Goal: Transaction & Acquisition: Book appointment/travel/reservation

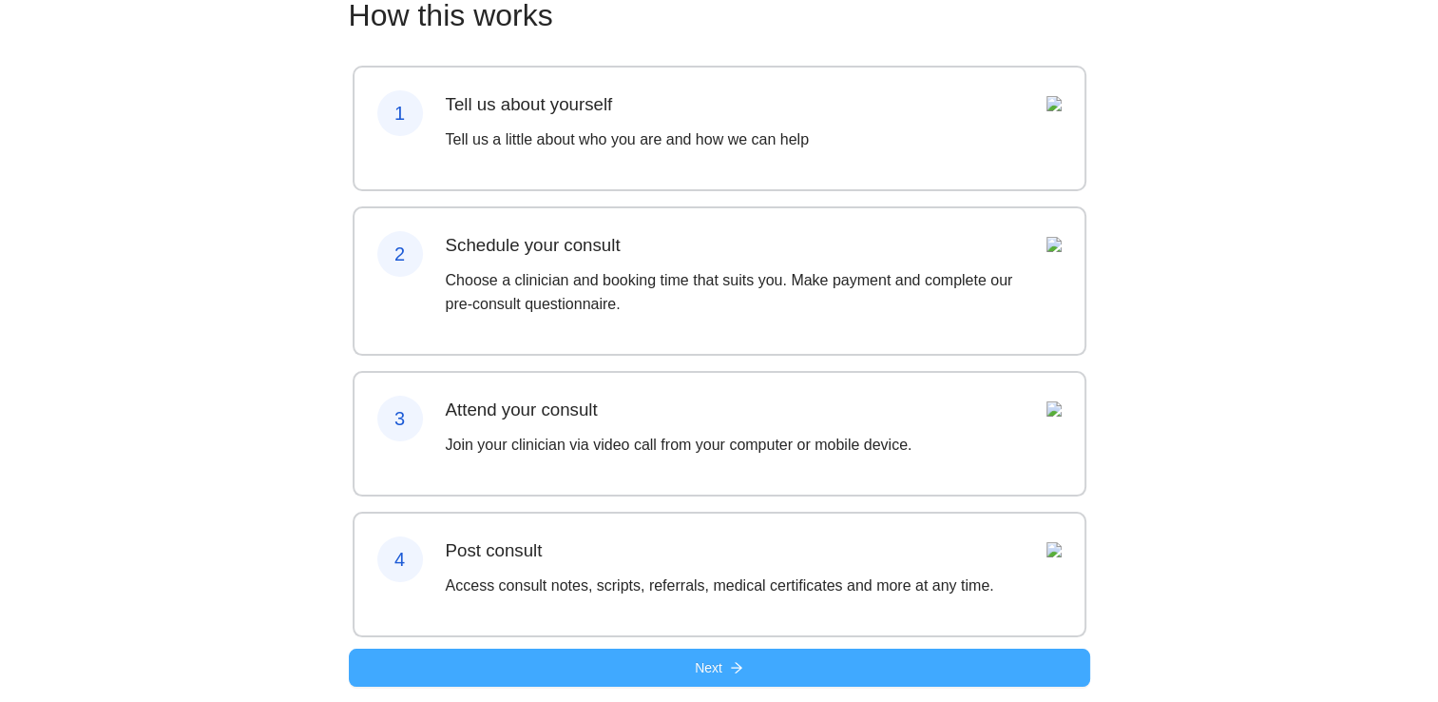
scroll to position [176, 0]
click at [718, 663] on span "Next" at bounding box center [709, 667] width 28 height 21
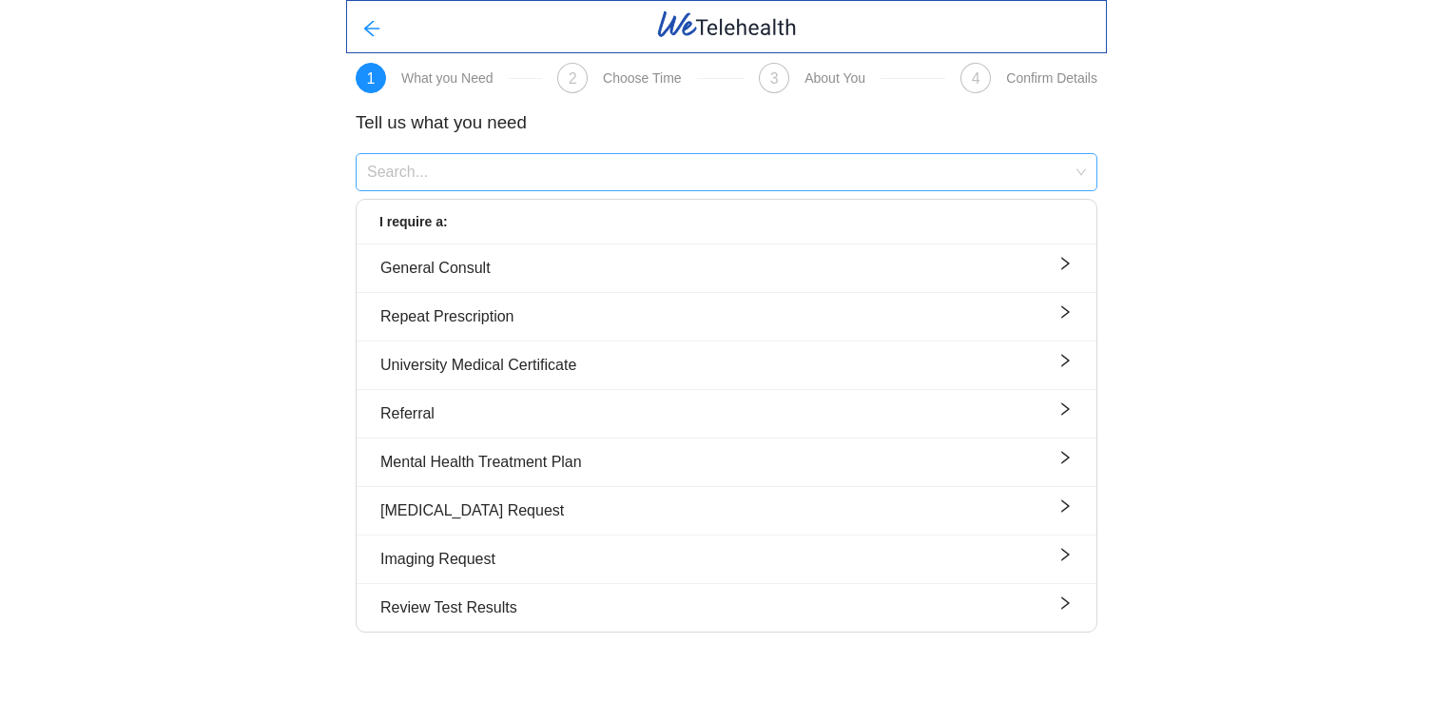
click at [472, 179] on input "search" at bounding box center [719, 168] width 705 height 29
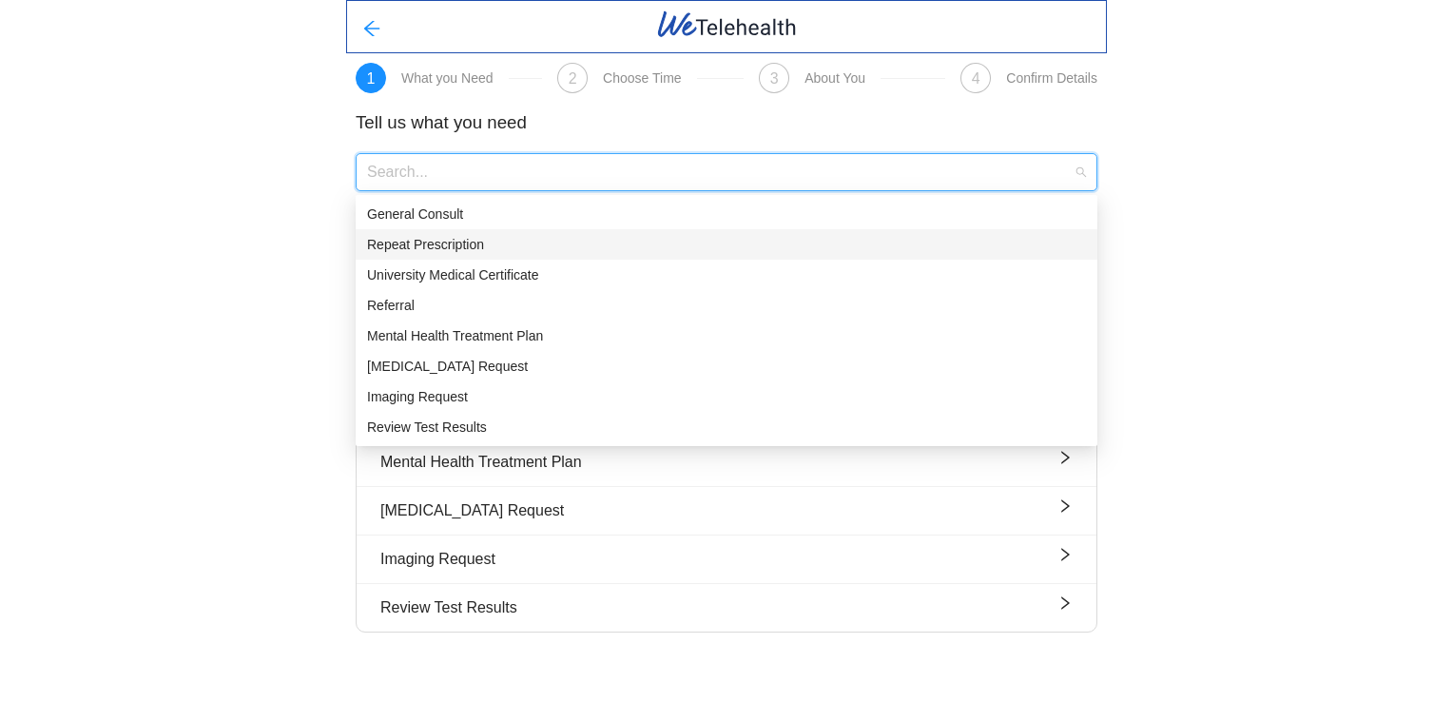
click at [278, 280] on div "1 What you Need 2 Choose Time 3 About You 4 Confirm Details Tell us what you ne…" at bounding box center [726, 323] width 1453 height 647
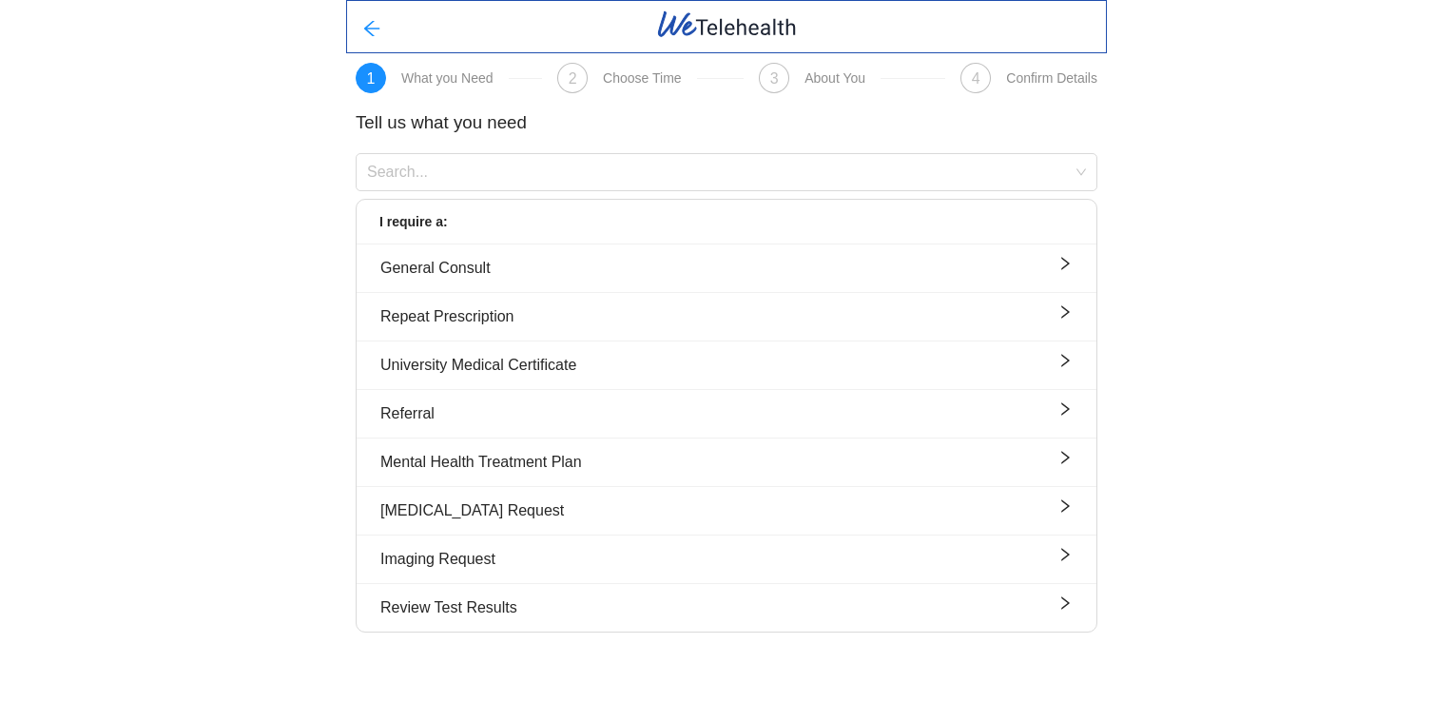
click at [449, 20] on div at bounding box center [726, 26] width 761 height 53
click at [434, 181] on input "search" at bounding box center [719, 168] width 705 height 29
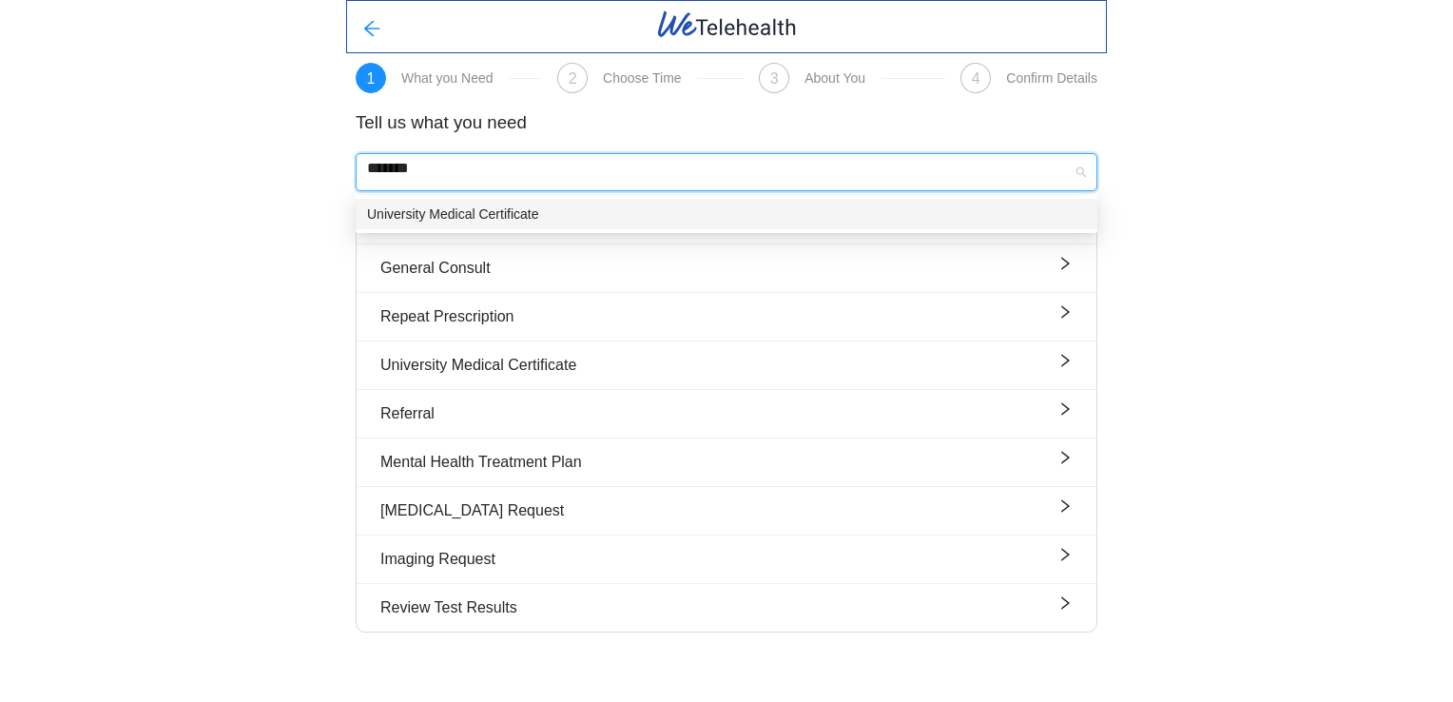
type input "*******"
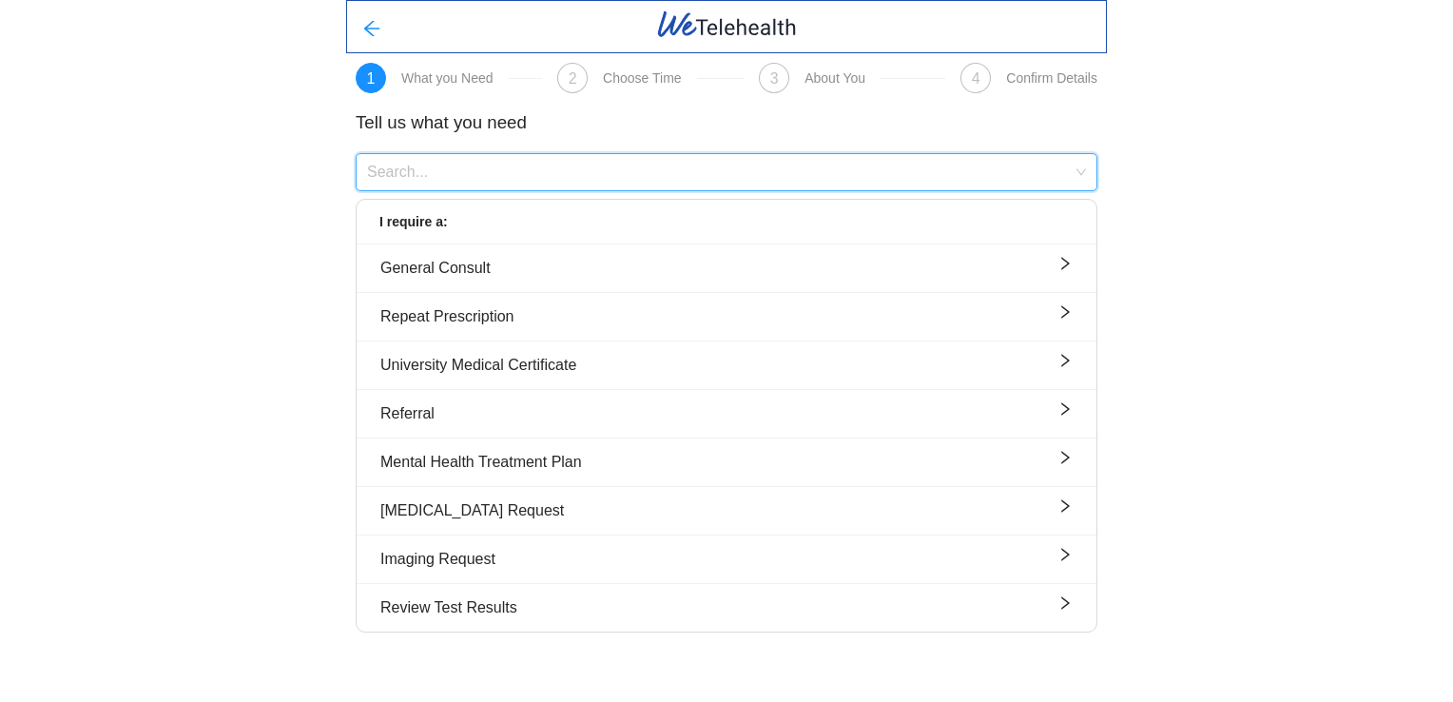
click at [483, 167] on input "search" at bounding box center [719, 168] width 705 height 29
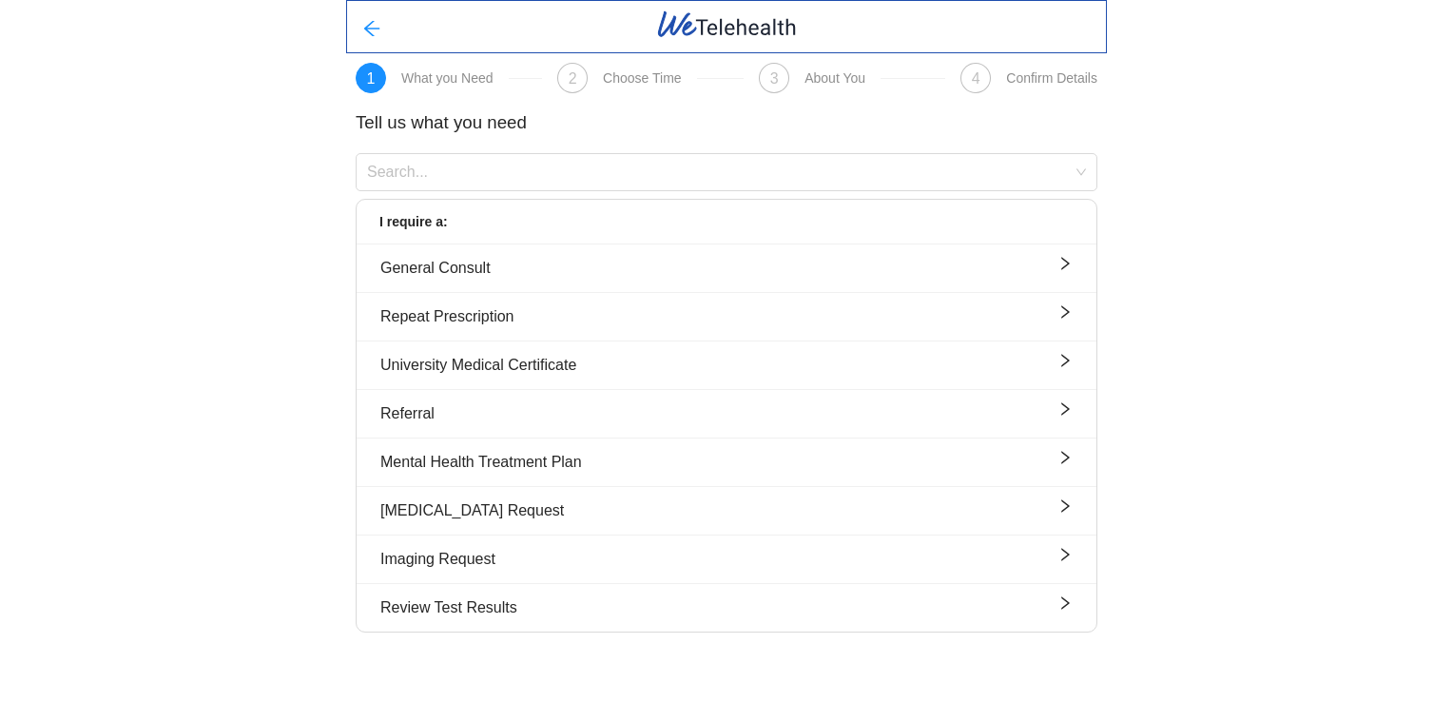
click at [1384, 452] on div "1 What you Need 2 Choose Time 3 About You 4 Confirm Details Tell us what you ne…" at bounding box center [726, 323] width 1453 height 647
click at [475, 367] on div "University Medical Certificate" at bounding box center [726, 365] width 692 height 24
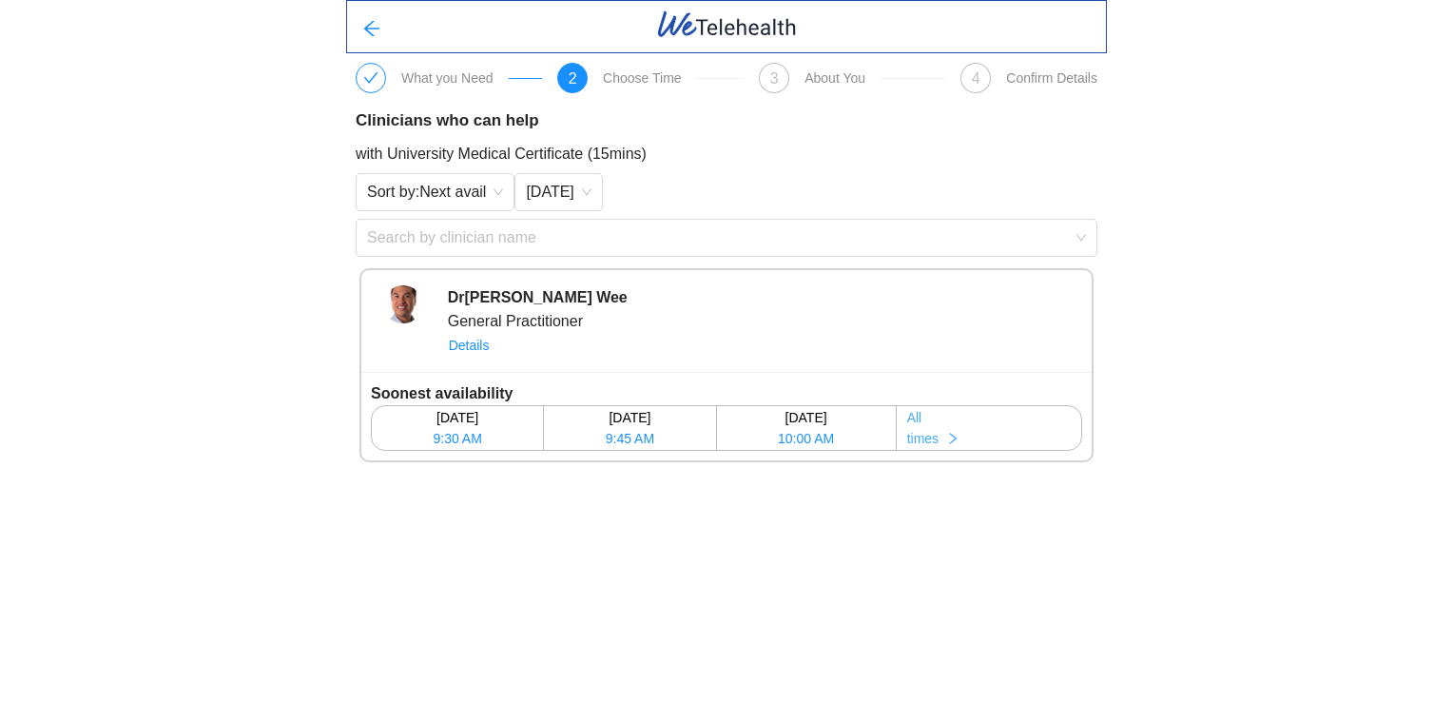
click at [917, 442] on span "times" at bounding box center [922, 438] width 31 height 21
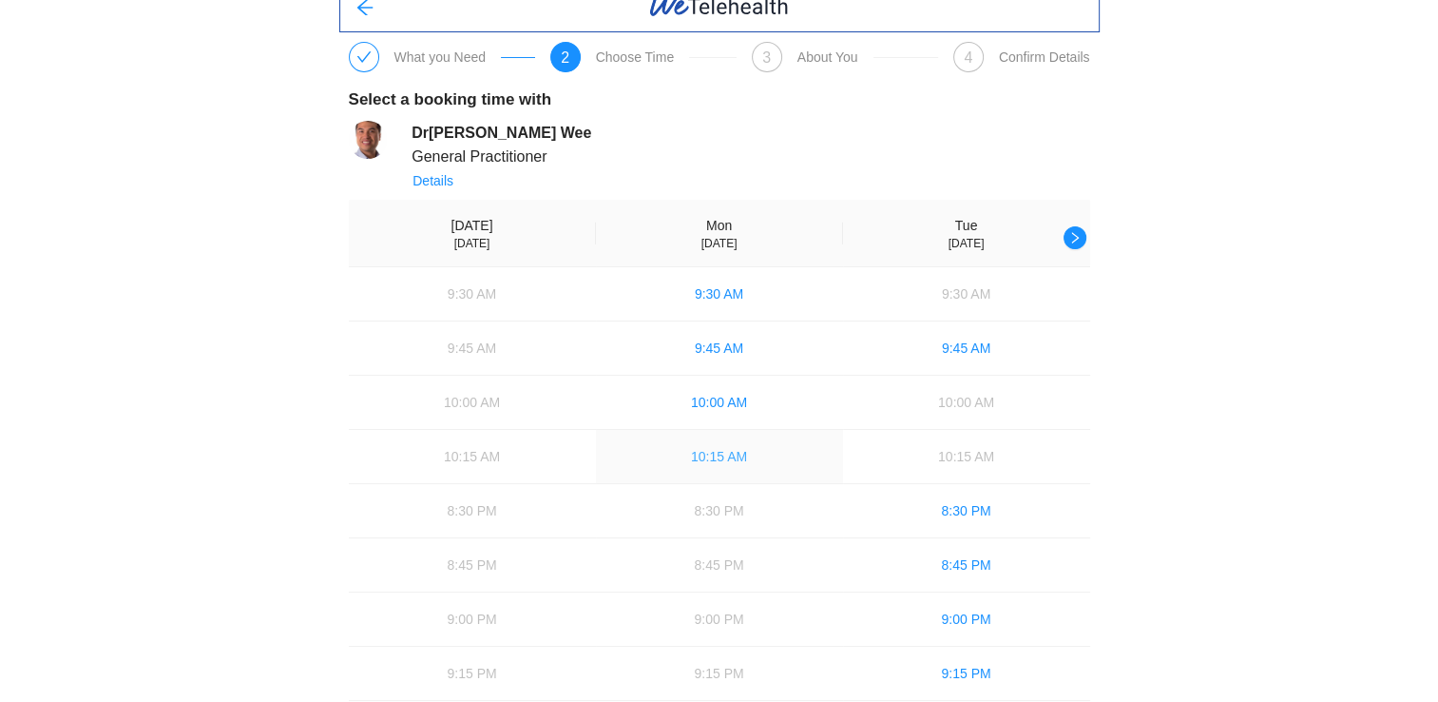
scroll to position [80, 0]
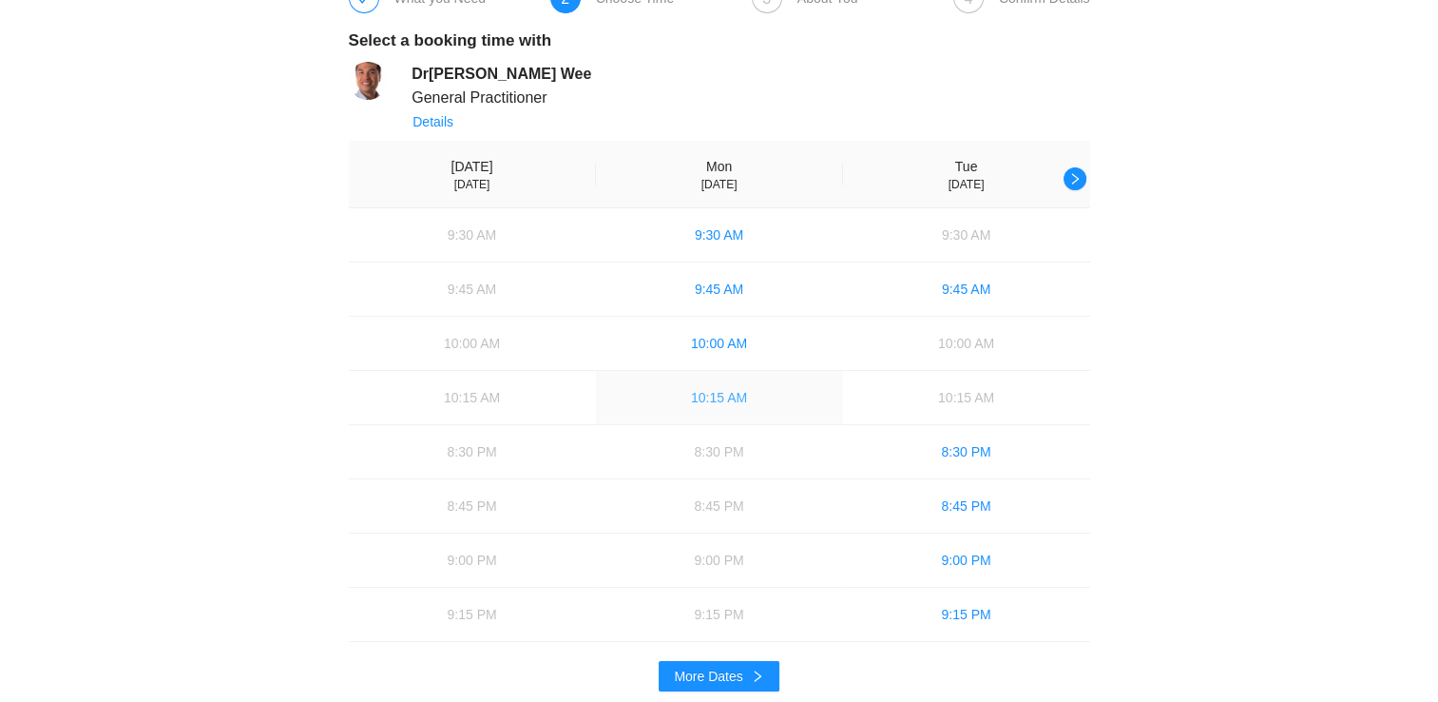
click at [742, 394] on span "10:15 AM" at bounding box center [719, 397] width 56 height 21
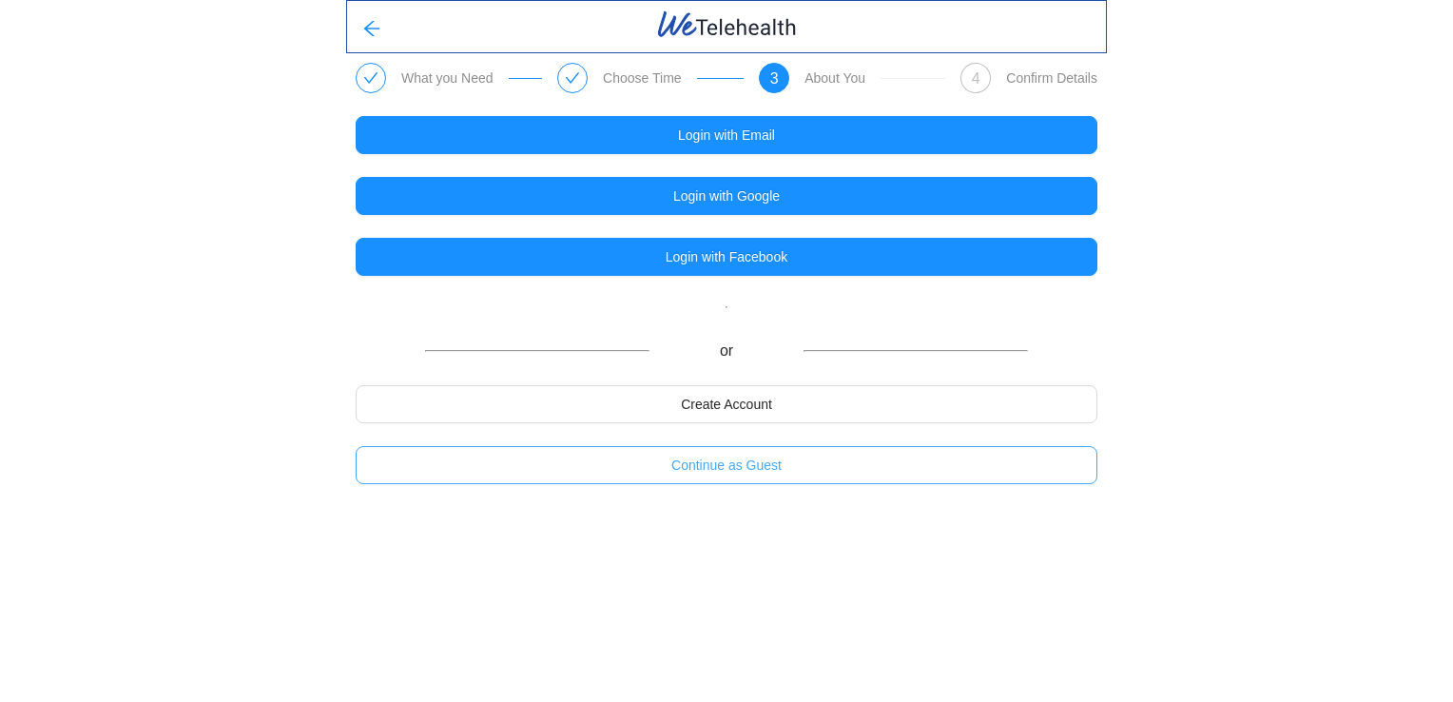
click at [806, 467] on button "Continue as Guest" at bounding box center [727, 465] width 742 height 38
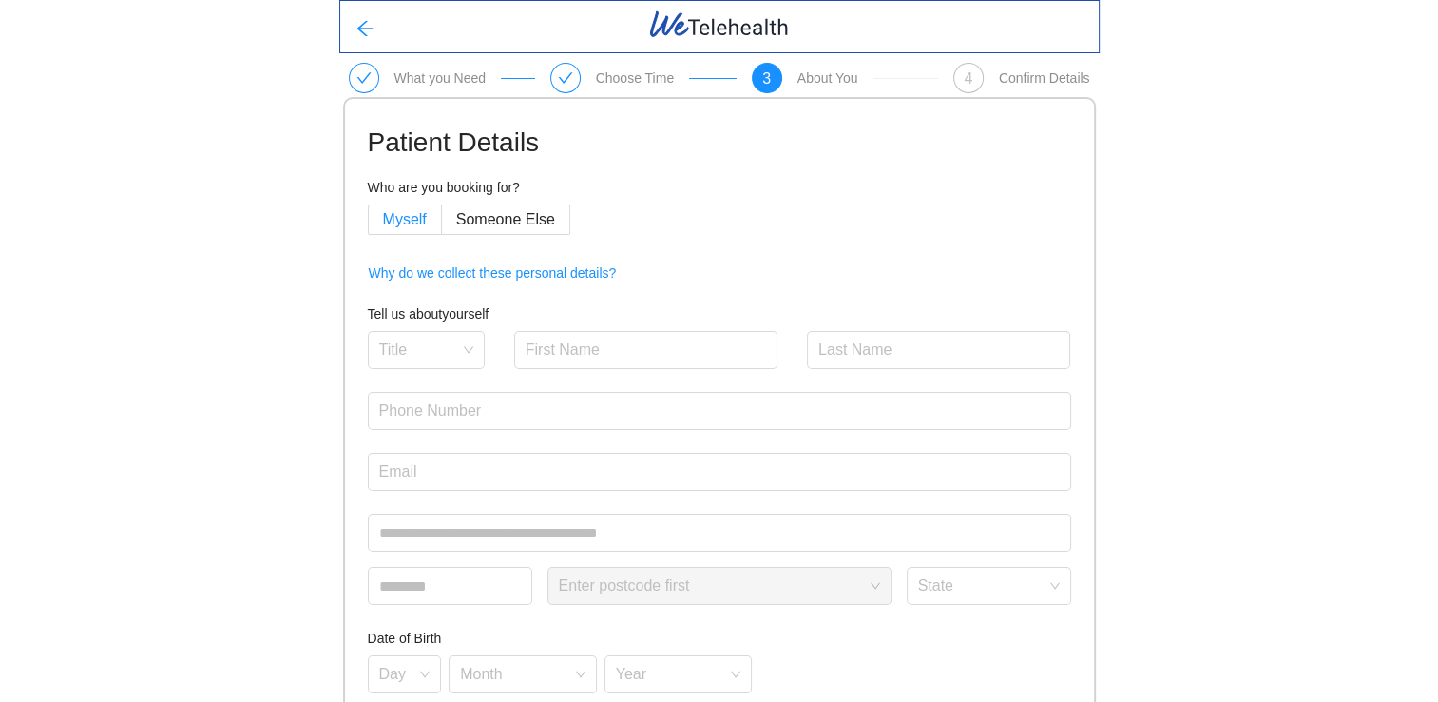
click at [422, 222] on span "Myself" at bounding box center [405, 219] width 44 height 16
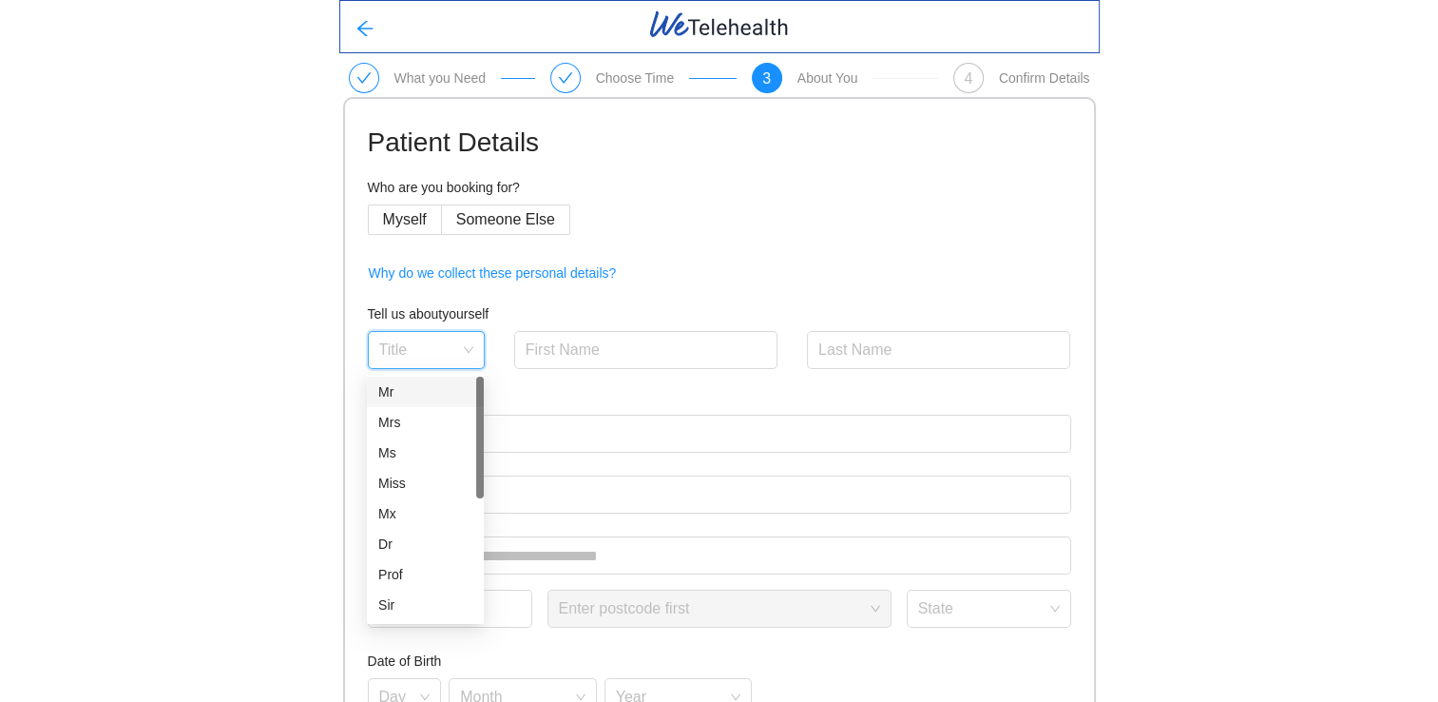
click at [433, 347] on input "search" at bounding box center [419, 346] width 81 height 29
click at [432, 385] on div "Mr" at bounding box center [425, 391] width 94 height 21
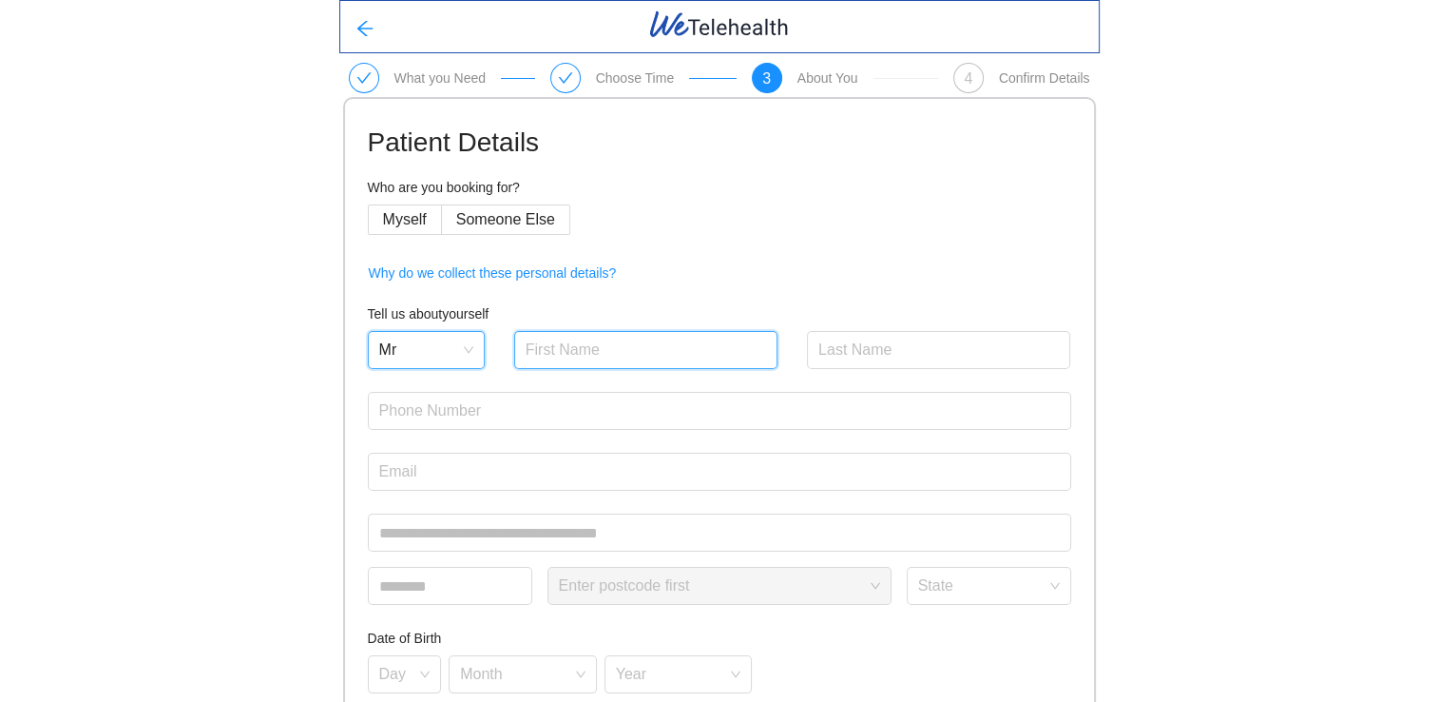
click at [606, 341] on input "text" at bounding box center [646, 350] width 264 height 38
type input "[PERSON_NAME]"
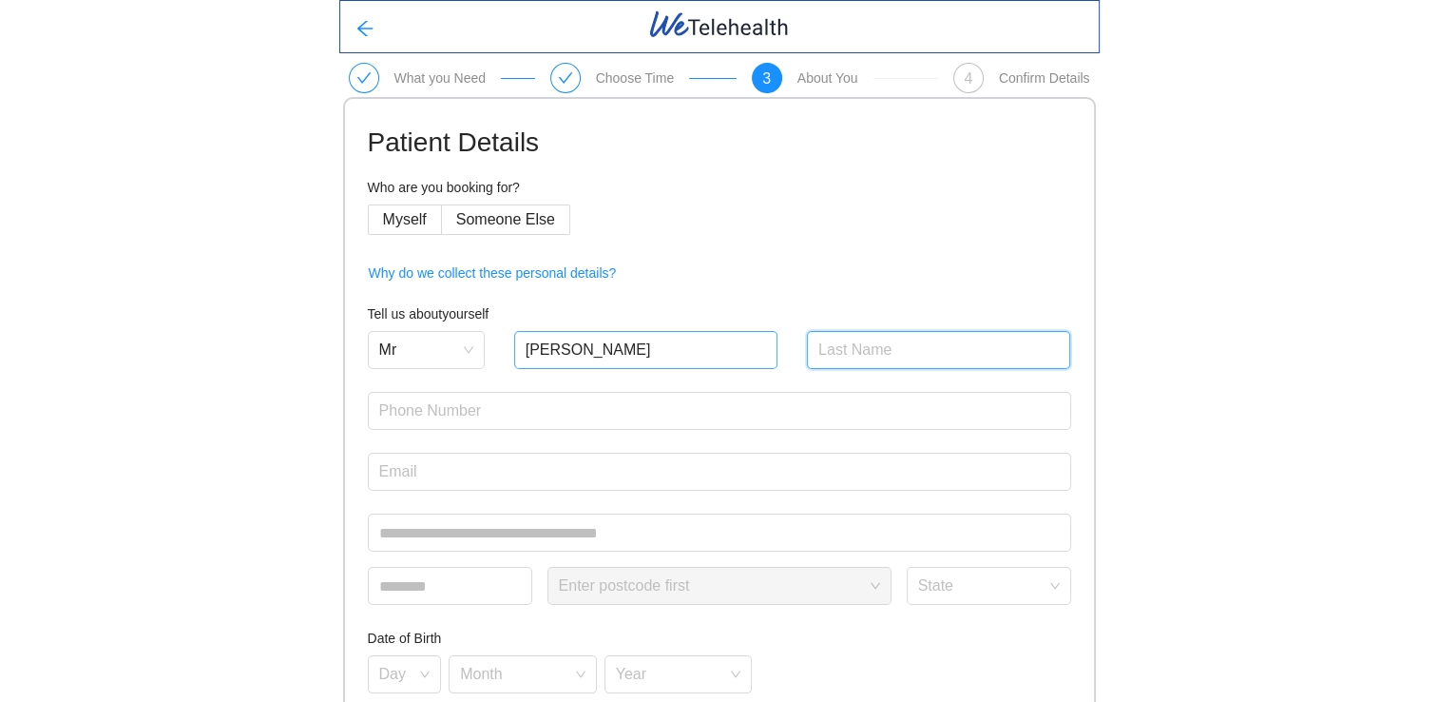
type input "Ye"
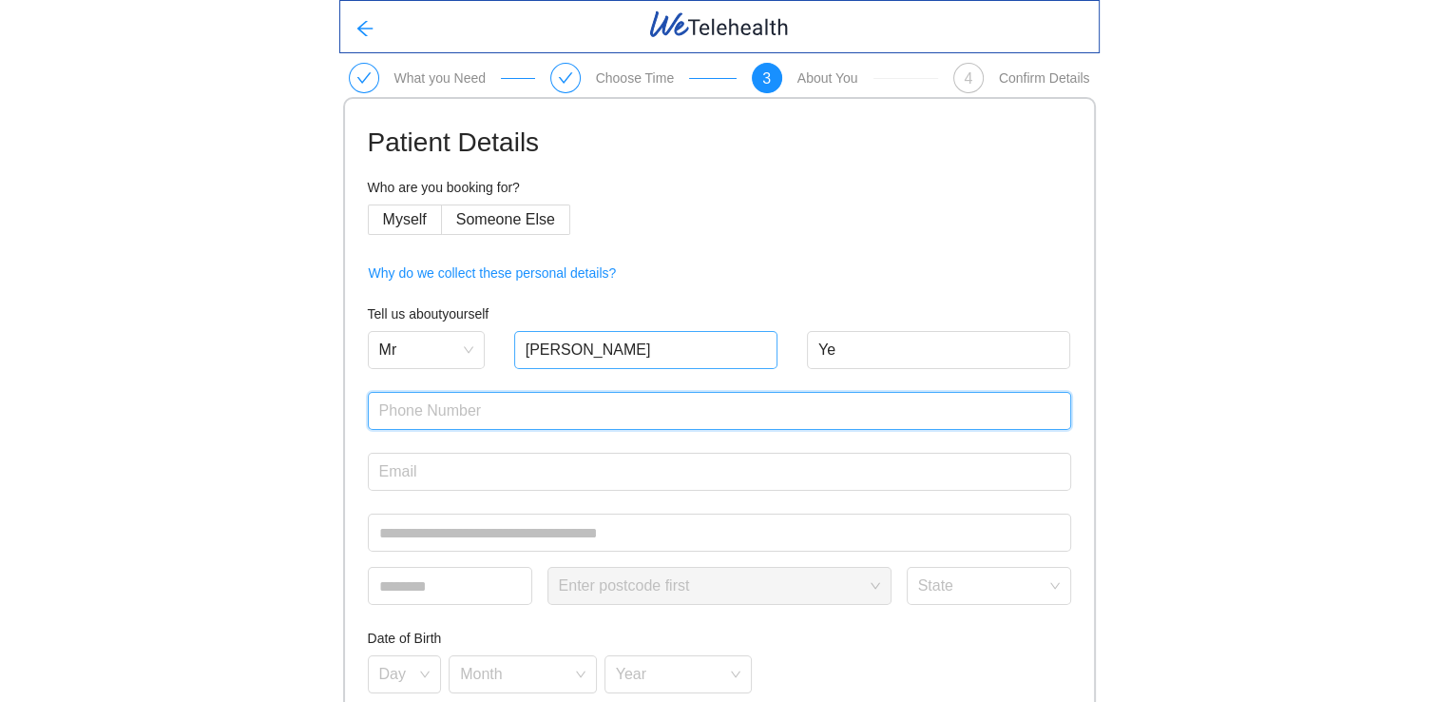
type input "0455177911"
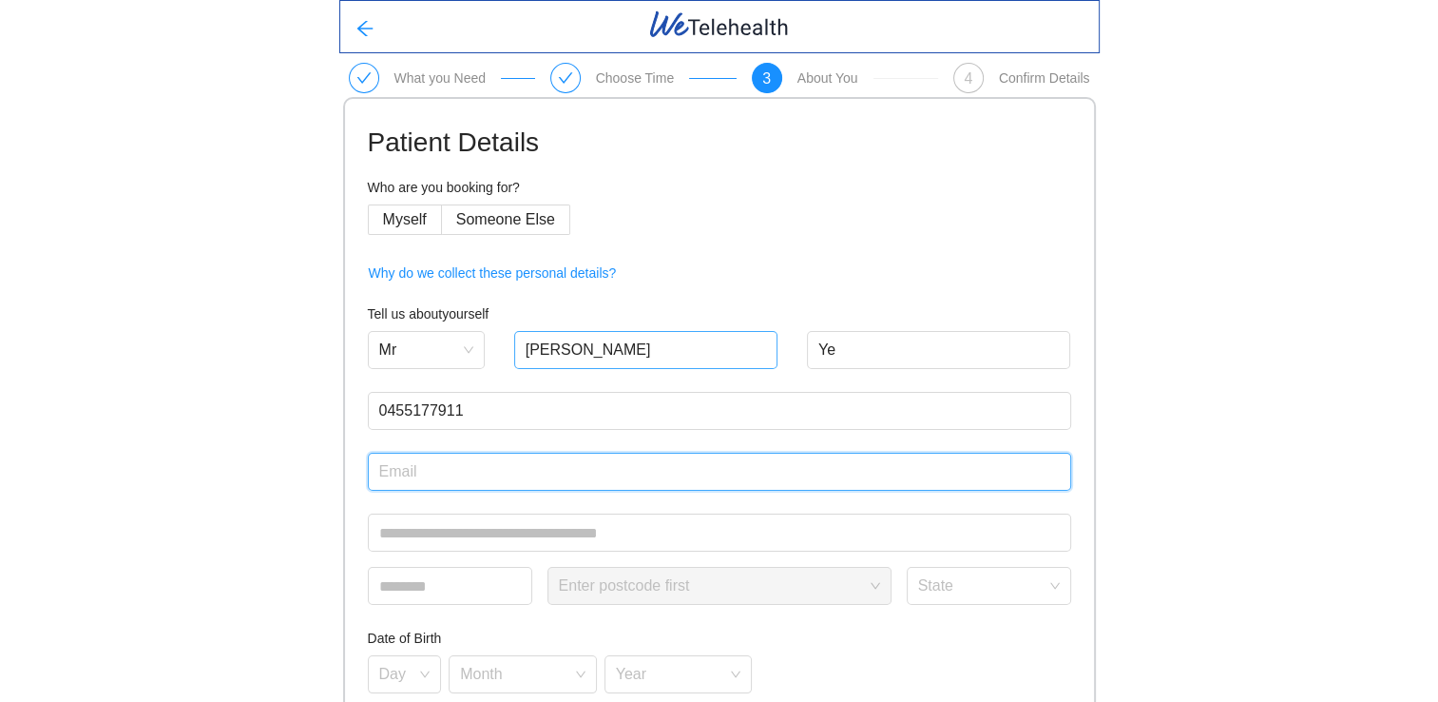
type input "[EMAIL_ADDRESS][DOMAIN_NAME]"
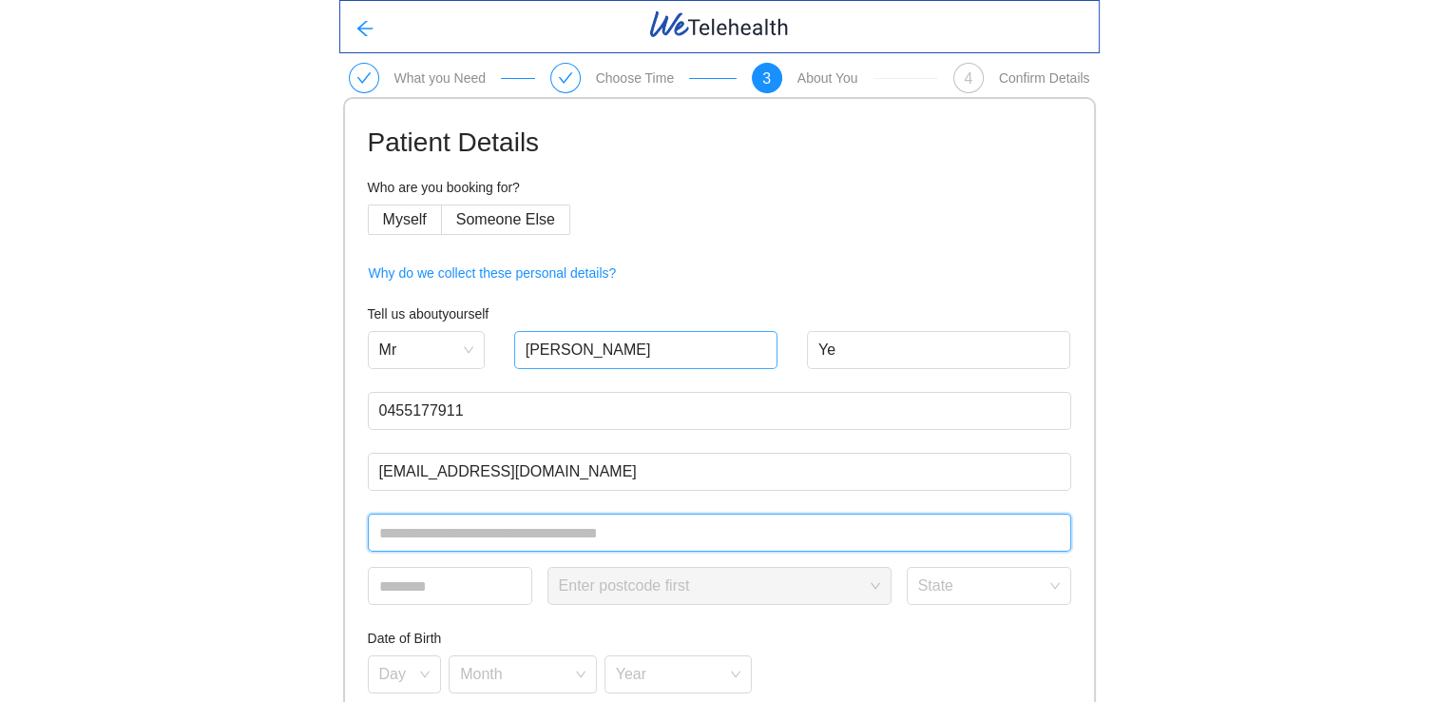
type input "**********"
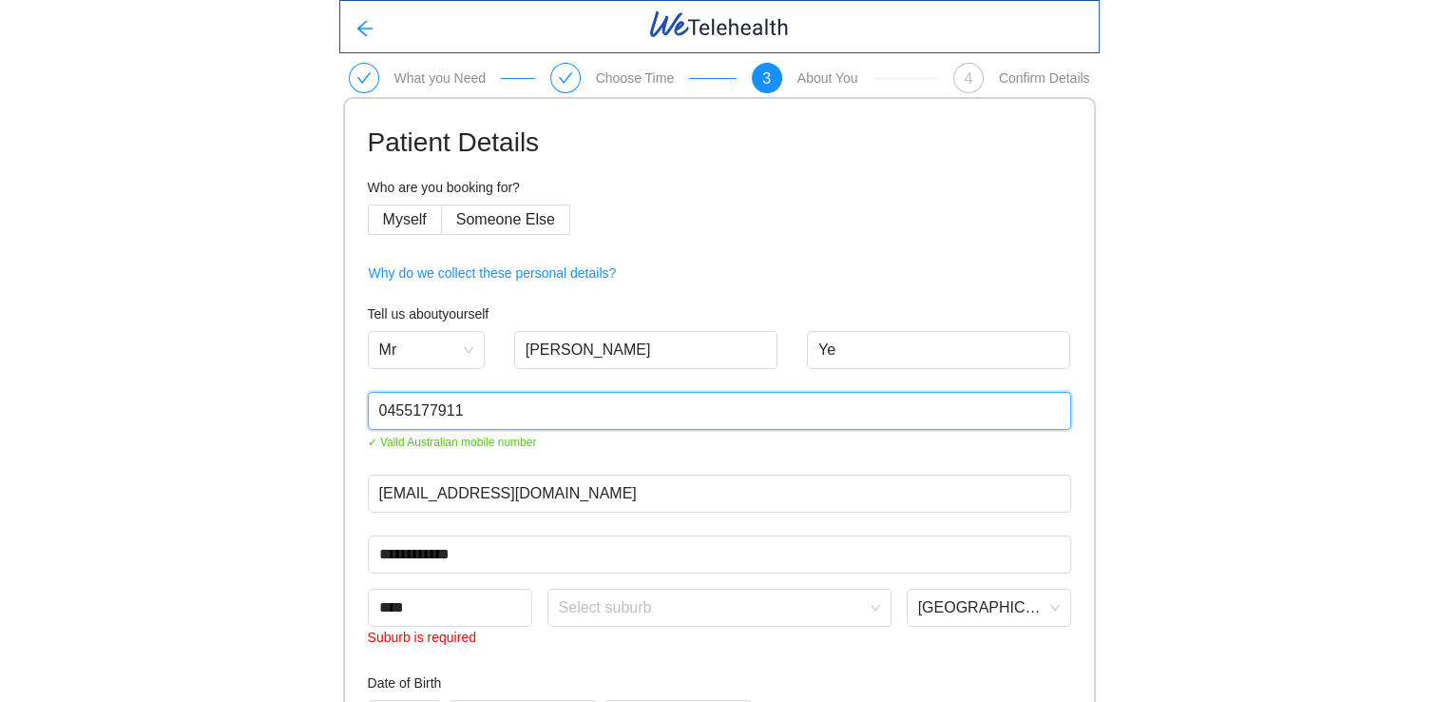
click at [488, 419] on input "0455177911" at bounding box center [720, 411] width 704 height 38
click at [498, 420] on input "0455177911" at bounding box center [720, 411] width 704 height 38
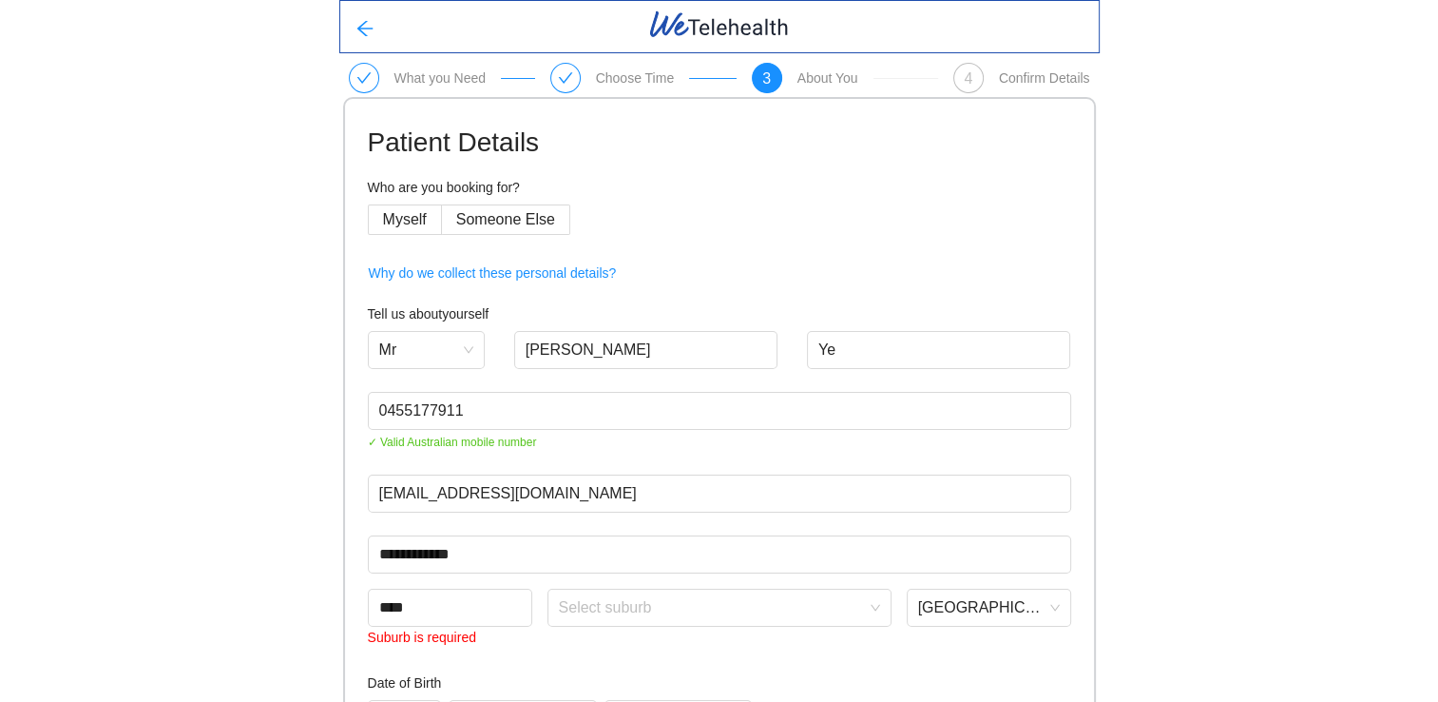
click at [230, 425] on div "**********" at bounding box center [719, 494] width 1438 height 988
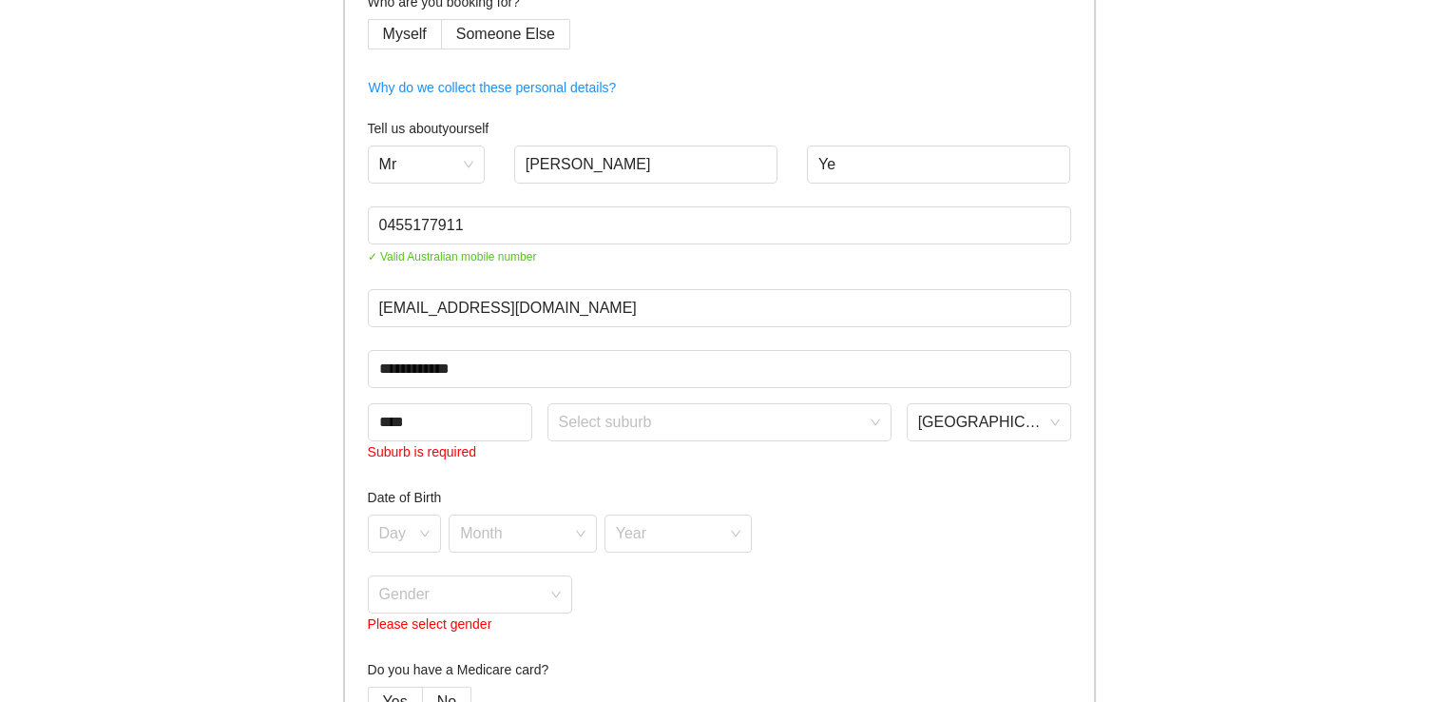
scroll to position [190, 0]
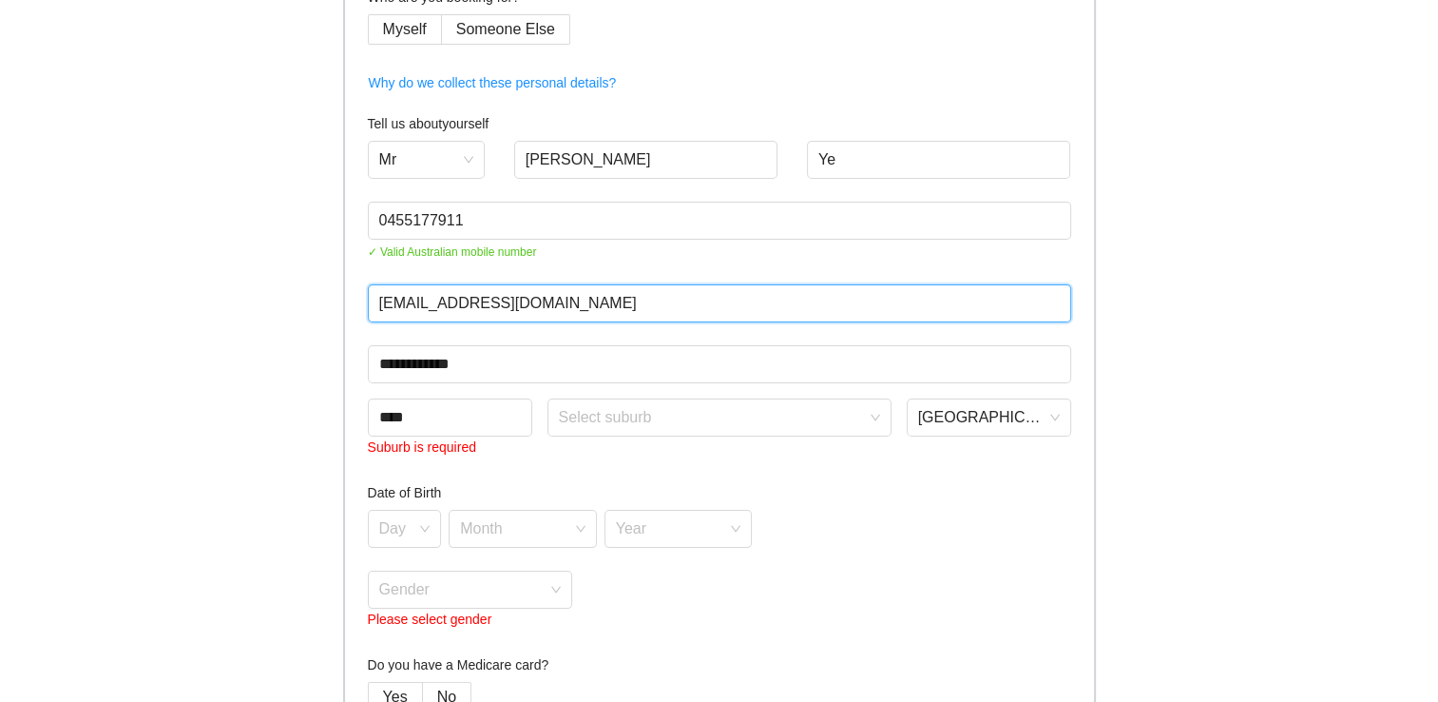
click at [534, 299] on input "[EMAIL_ADDRESS][DOMAIN_NAME]" at bounding box center [720, 303] width 704 height 38
click at [608, 312] on input "[EMAIL_ADDRESS][DOMAIN_NAME]" at bounding box center [720, 303] width 704 height 38
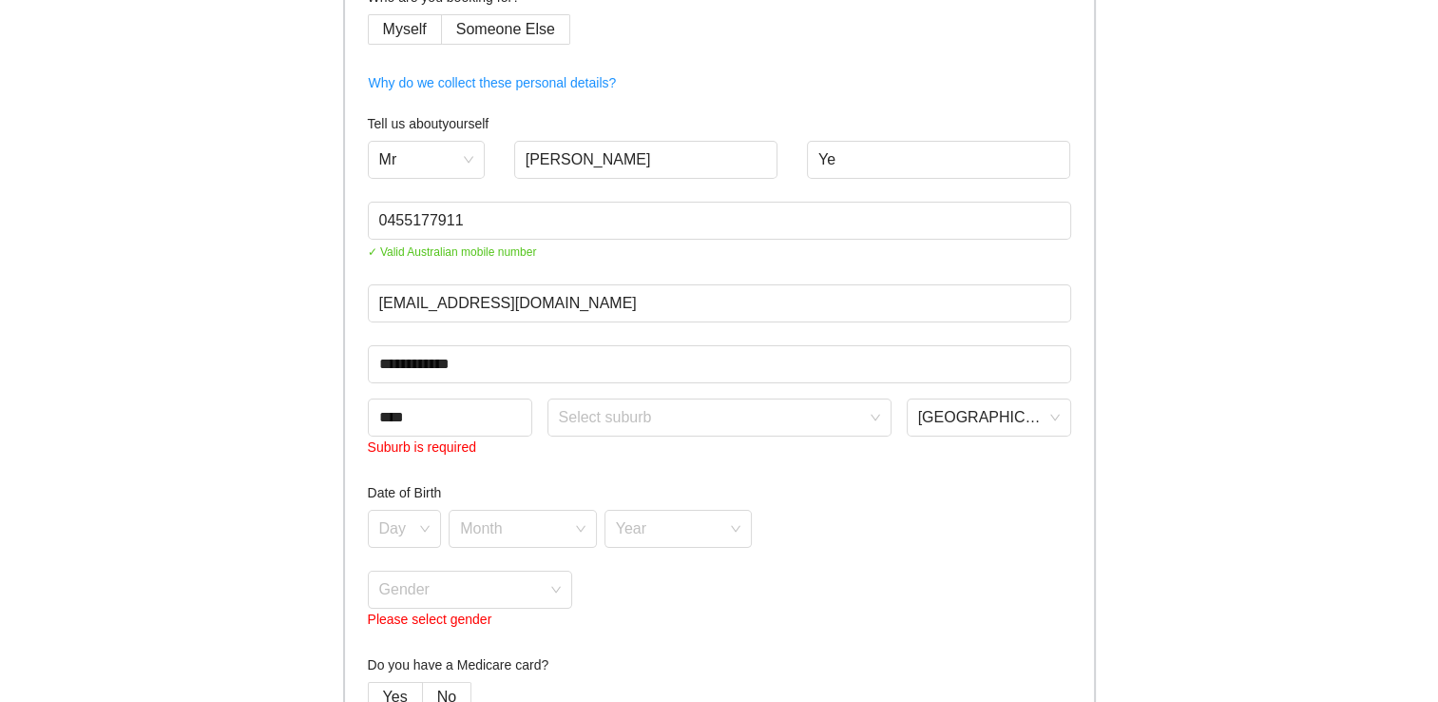
click at [639, 265] on form "**********" at bounding box center [720, 352] width 704 height 841
click at [729, 434] on span at bounding box center [713, 417] width 308 height 36
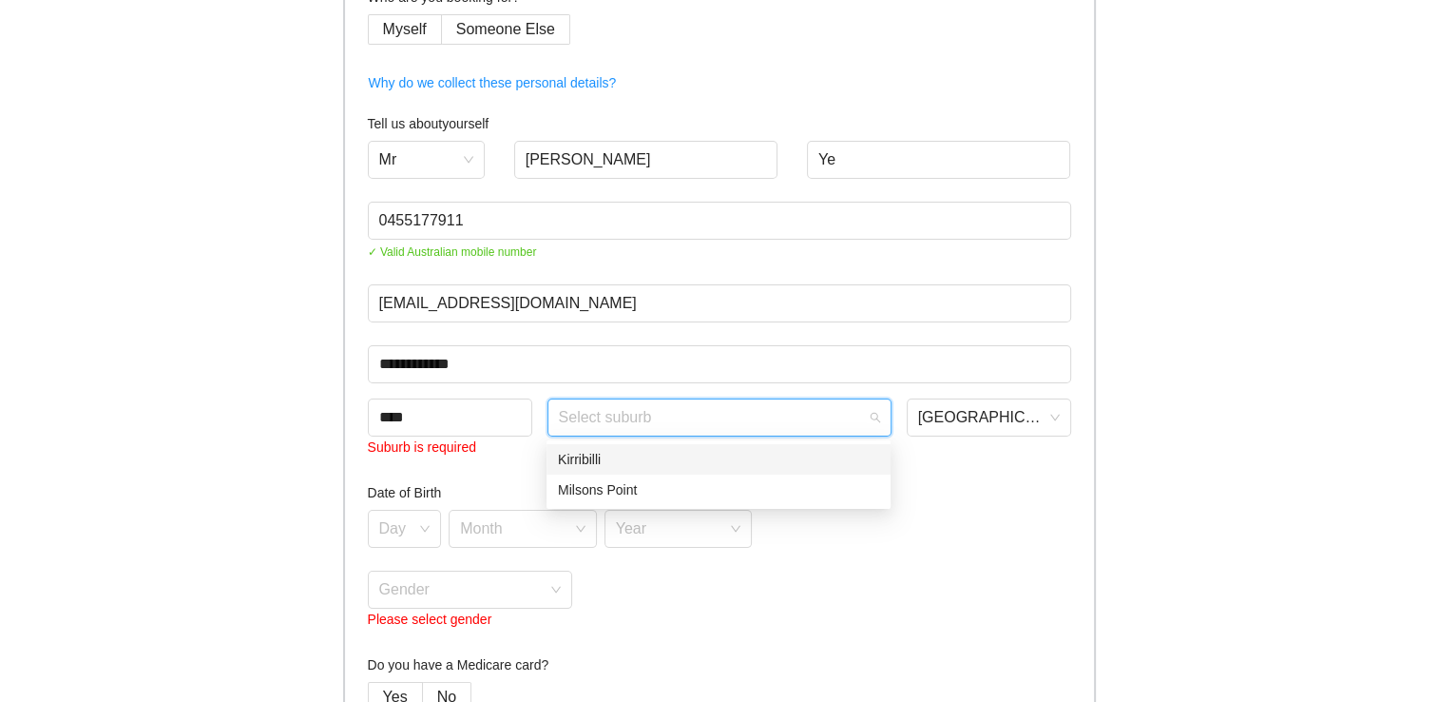
click at [627, 415] on input "search" at bounding box center [713, 413] width 308 height 29
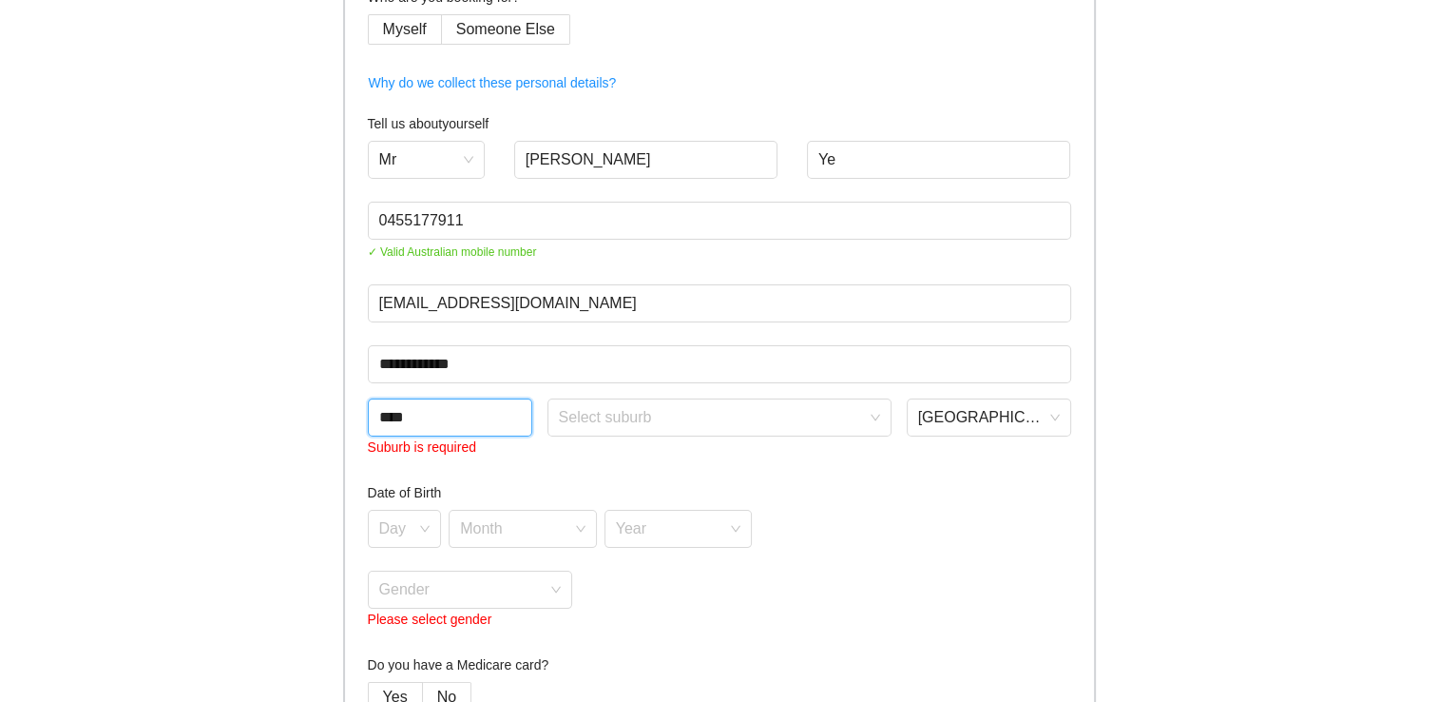
click at [483, 426] on input "****" at bounding box center [450, 417] width 164 height 38
click at [405, 418] on input "****" at bounding box center [450, 417] width 164 height 38
click at [917, 424] on div "[GEOGRAPHIC_DATA]" at bounding box center [989, 417] width 164 height 38
type input "****"
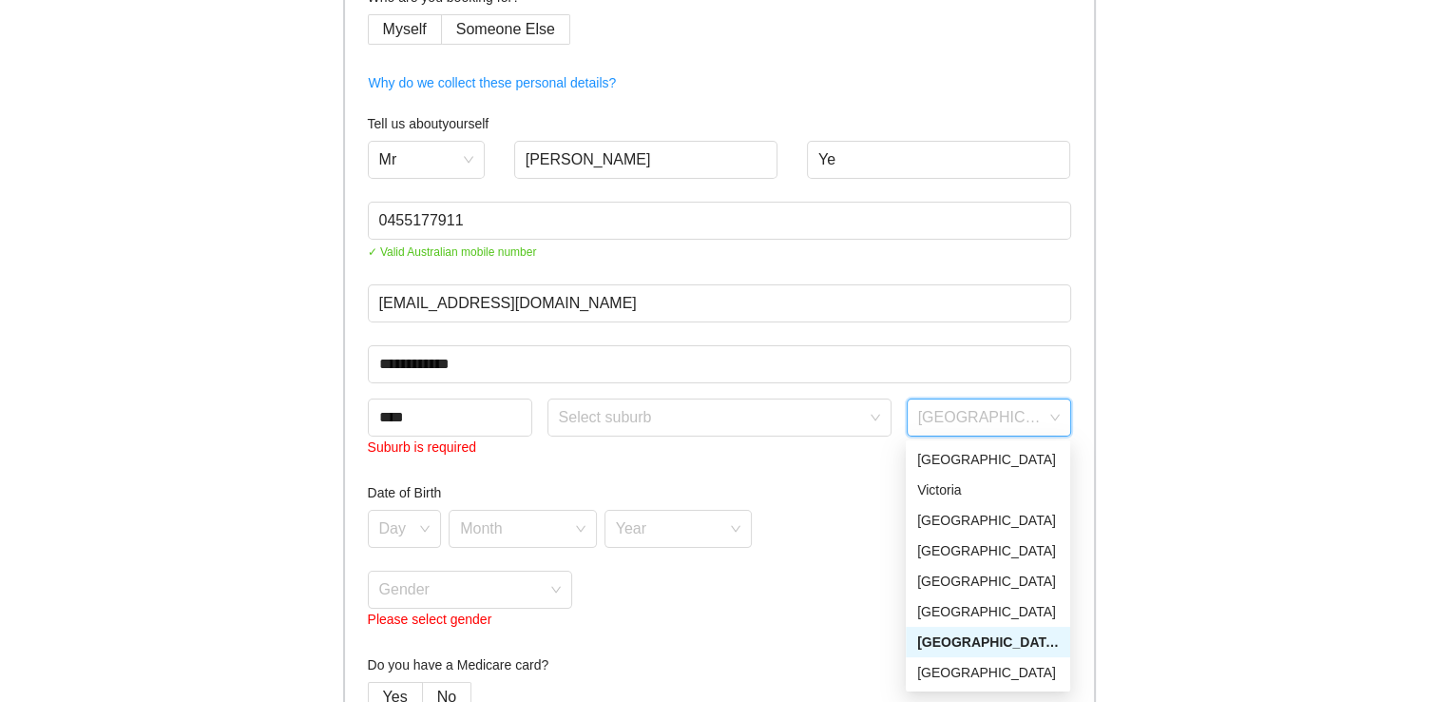
click at [996, 646] on div "[GEOGRAPHIC_DATA]" at bounding box center [988, 641] width 142 height 21
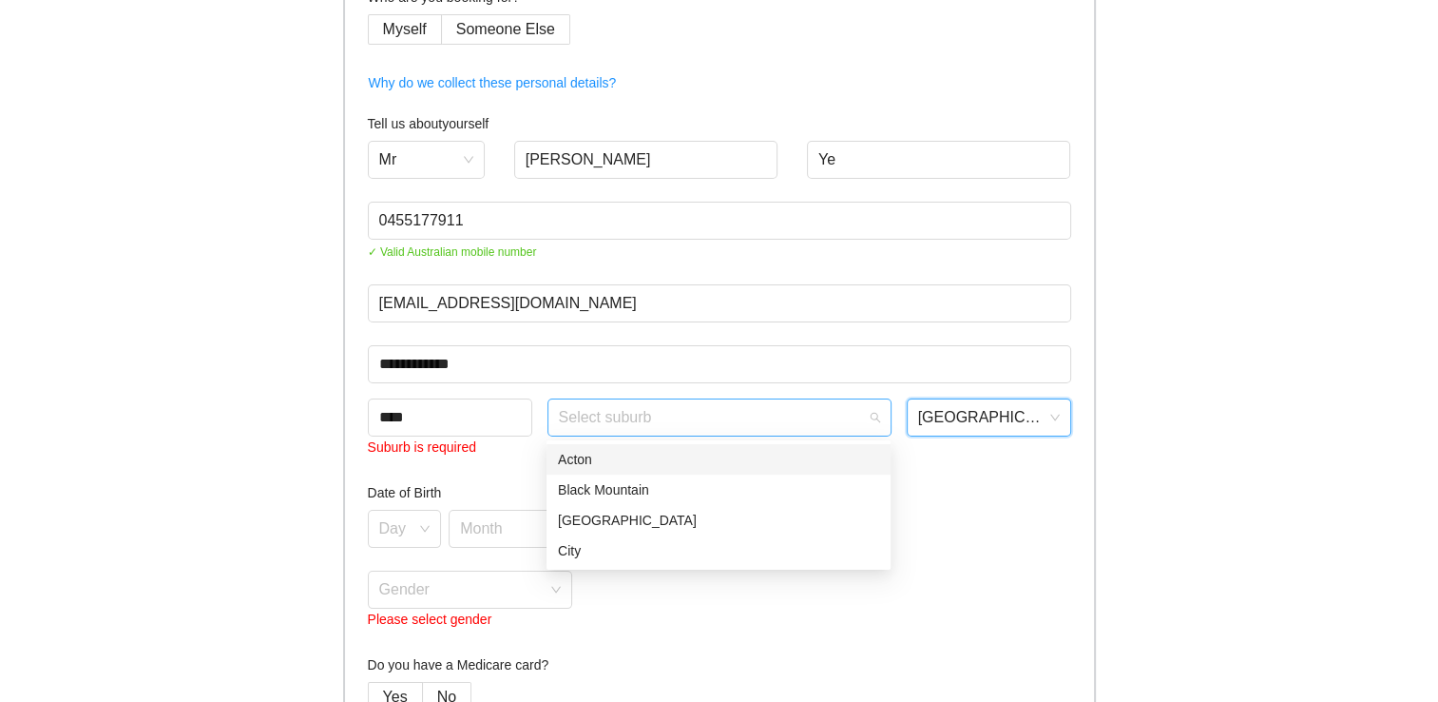
click at [713, 429] on span at bounding box center [713, 417] width 308 height 36
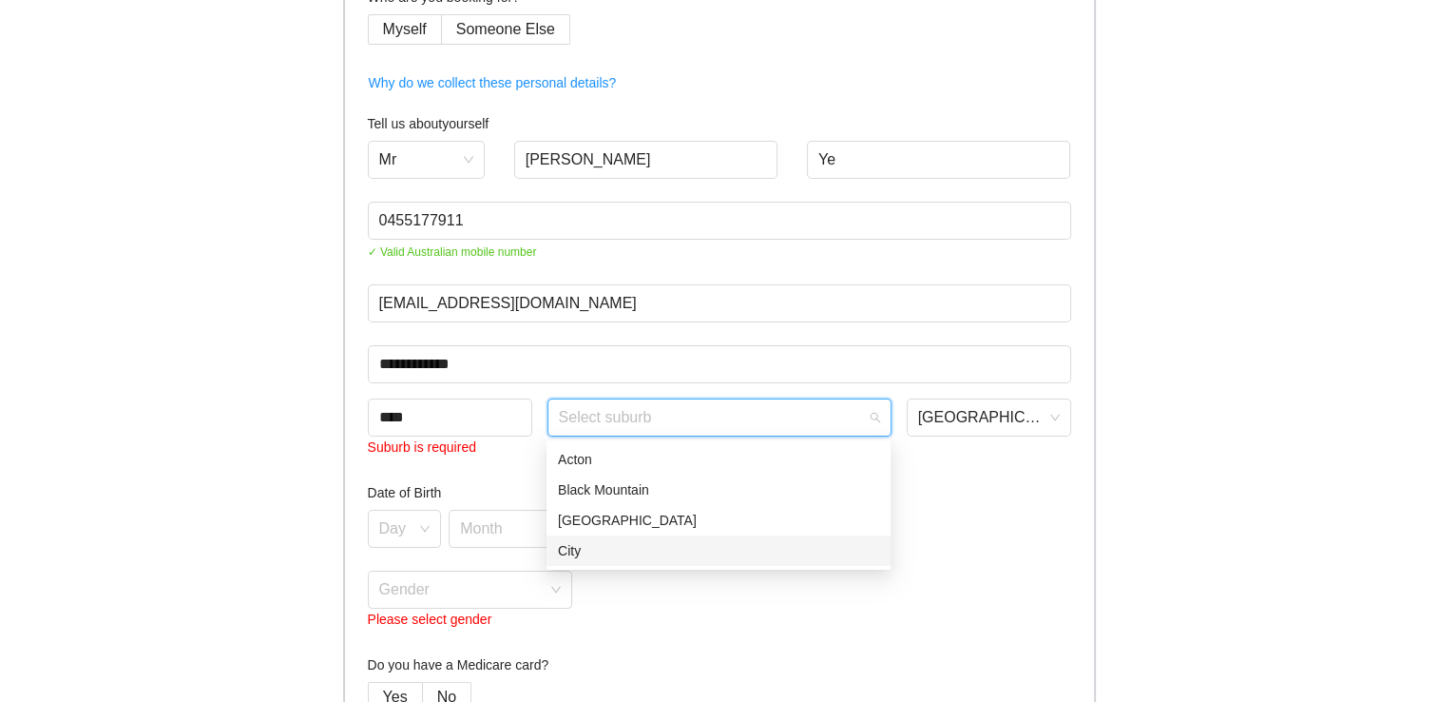
click at [681, 550] on div "City" at bounding box center [718, 550] width 321 height 21
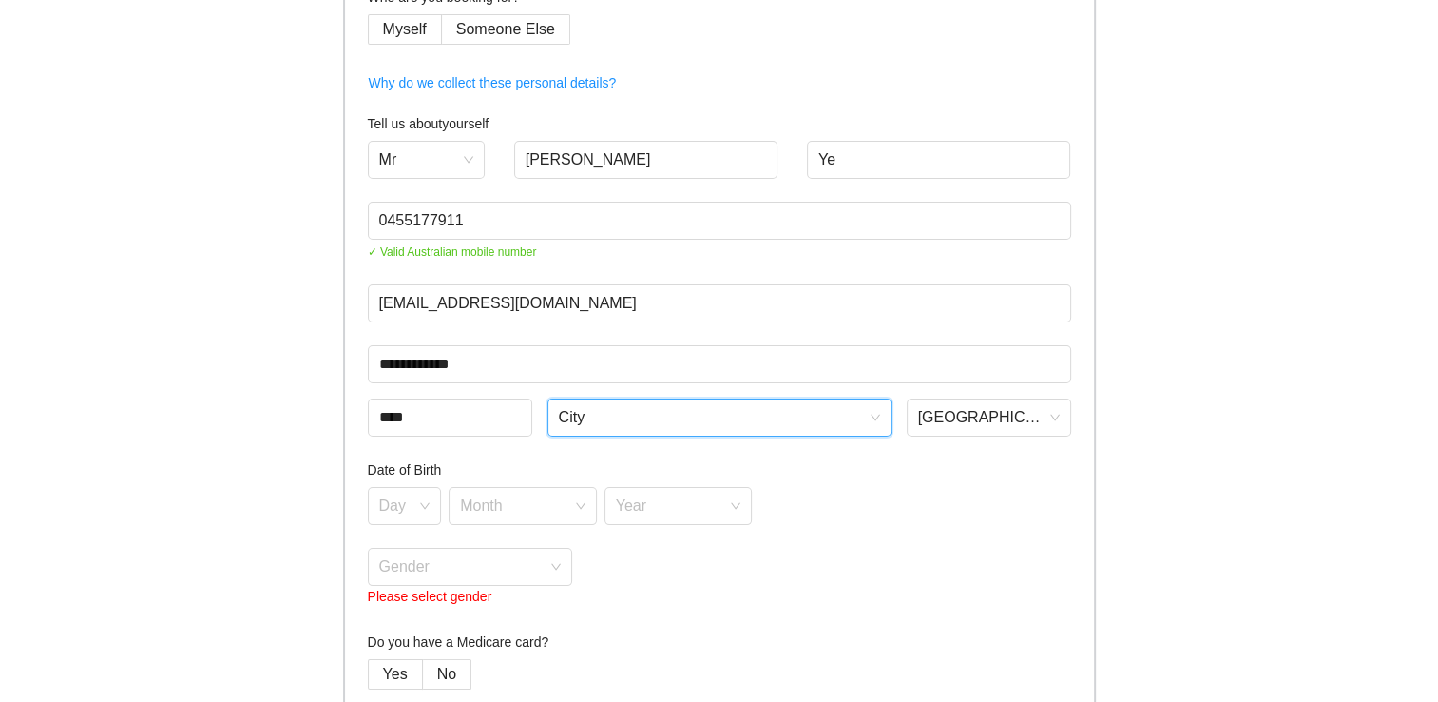
click at [627, 418] on span "City" at bounding box center [719, 417] width 321 height 29
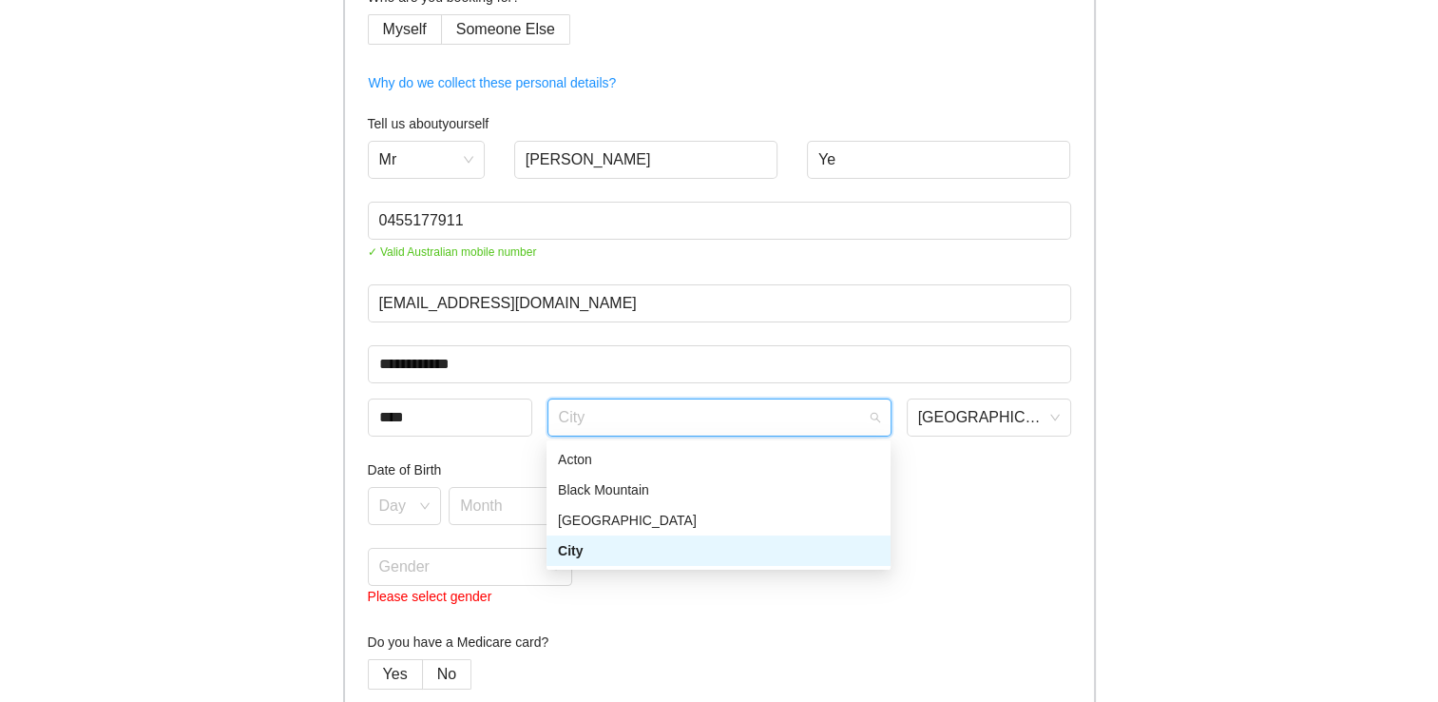
click at [605, 545] on div "City" at bounding box center [718, 550] width 321 height 21
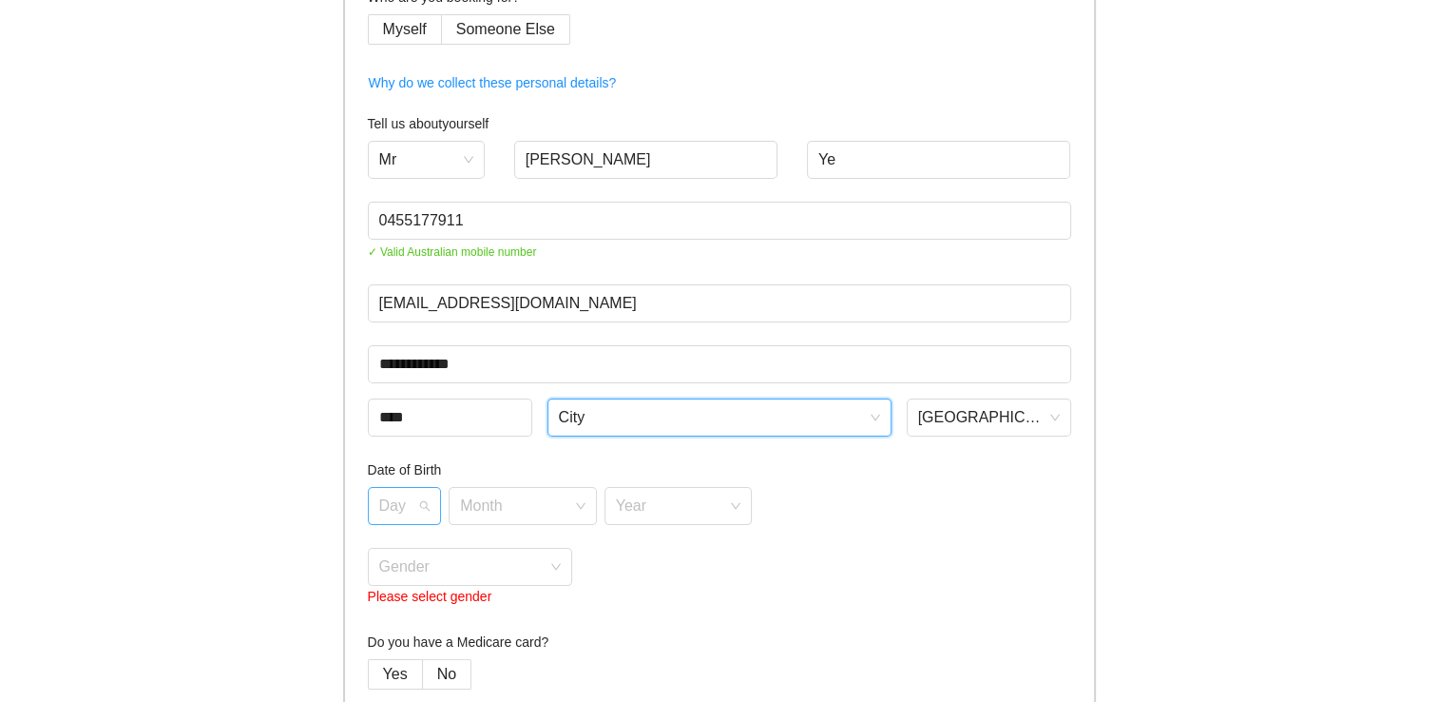
click at [409, 503] on input "search" at bounding box center [398, 502] width 38 height 29
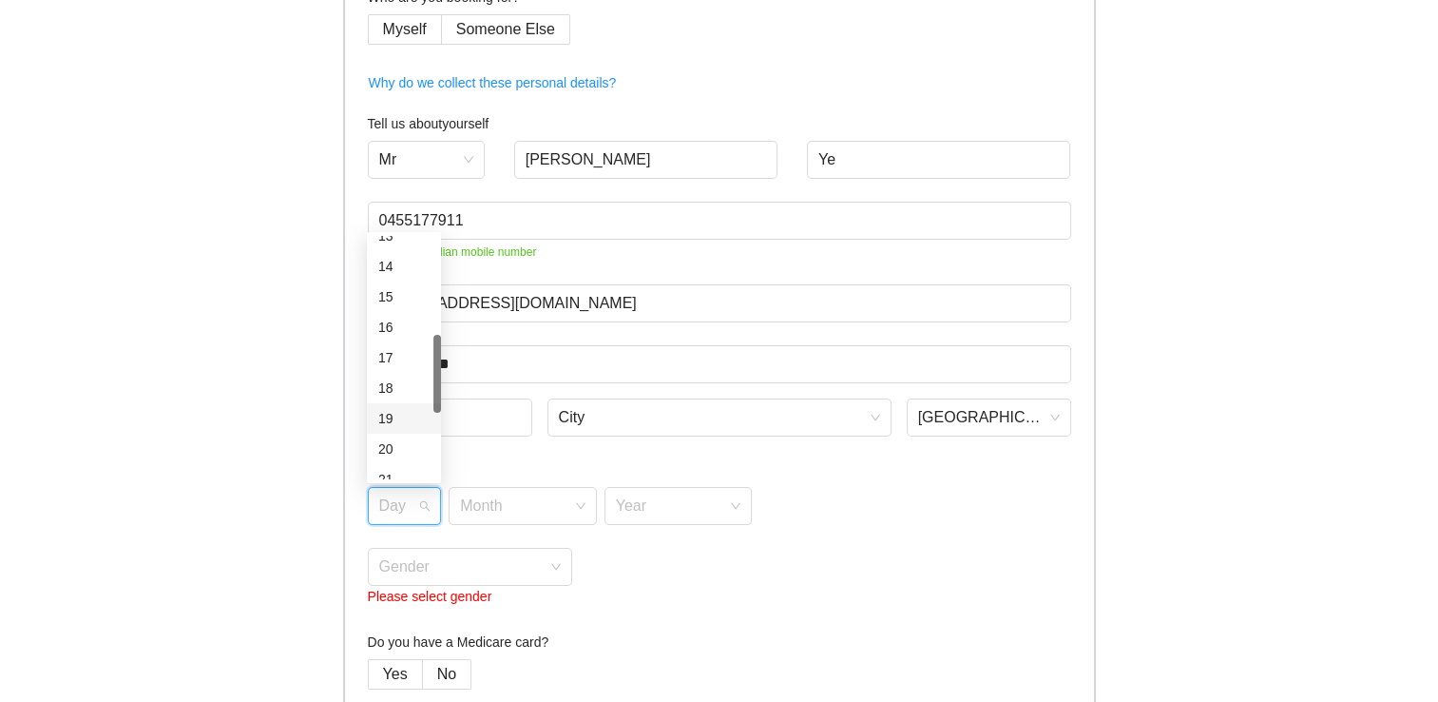
scroll to position [666, 0]
drag, startPoint x: 391, startPoint y: 356, endPoint x: 404, endPoint y: 372, distance: 20.9
click at [391, 356] on div "26" at bounding box center [403, 346] width 51 height 21
click at [496, 506] on input "search" at bounding box center [516, 502] width 112 height 29
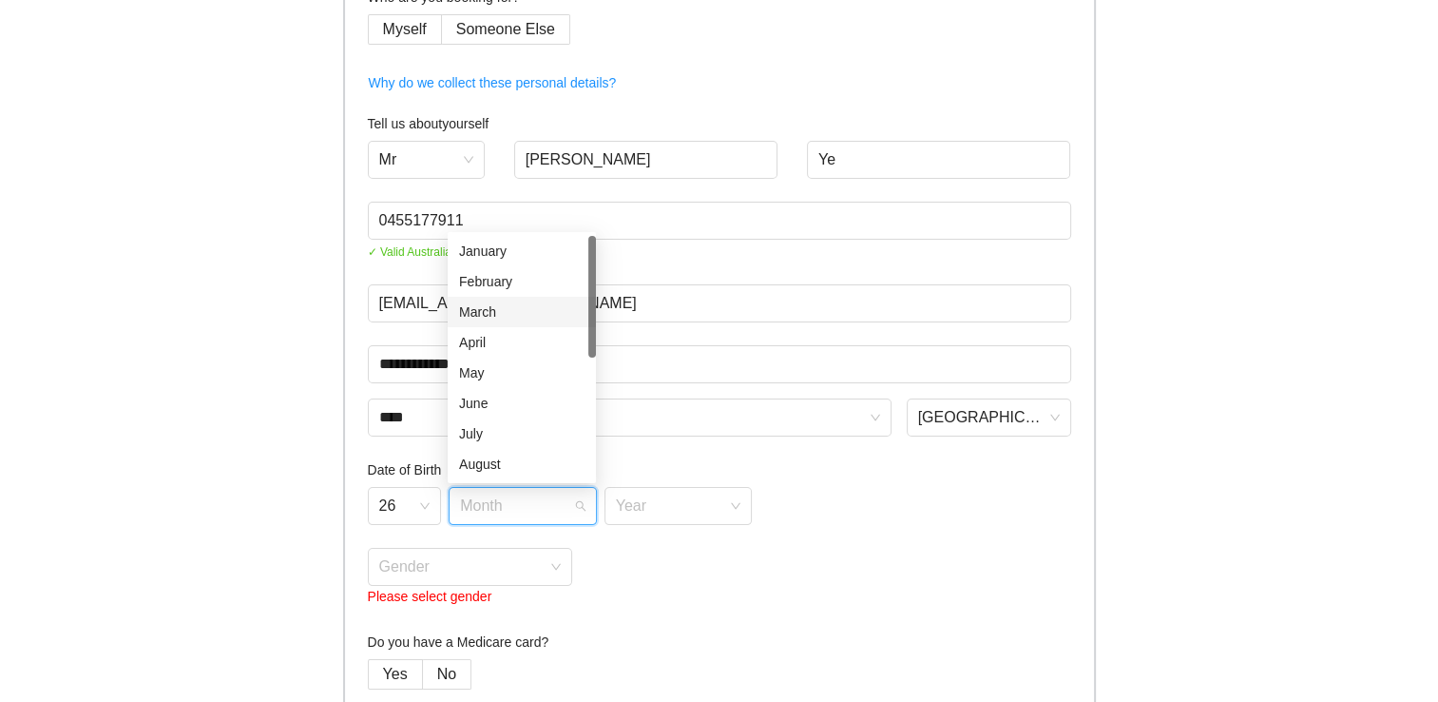
click at [516, 311] on div "March" at bounding box center [521, 311] width 125 height 21
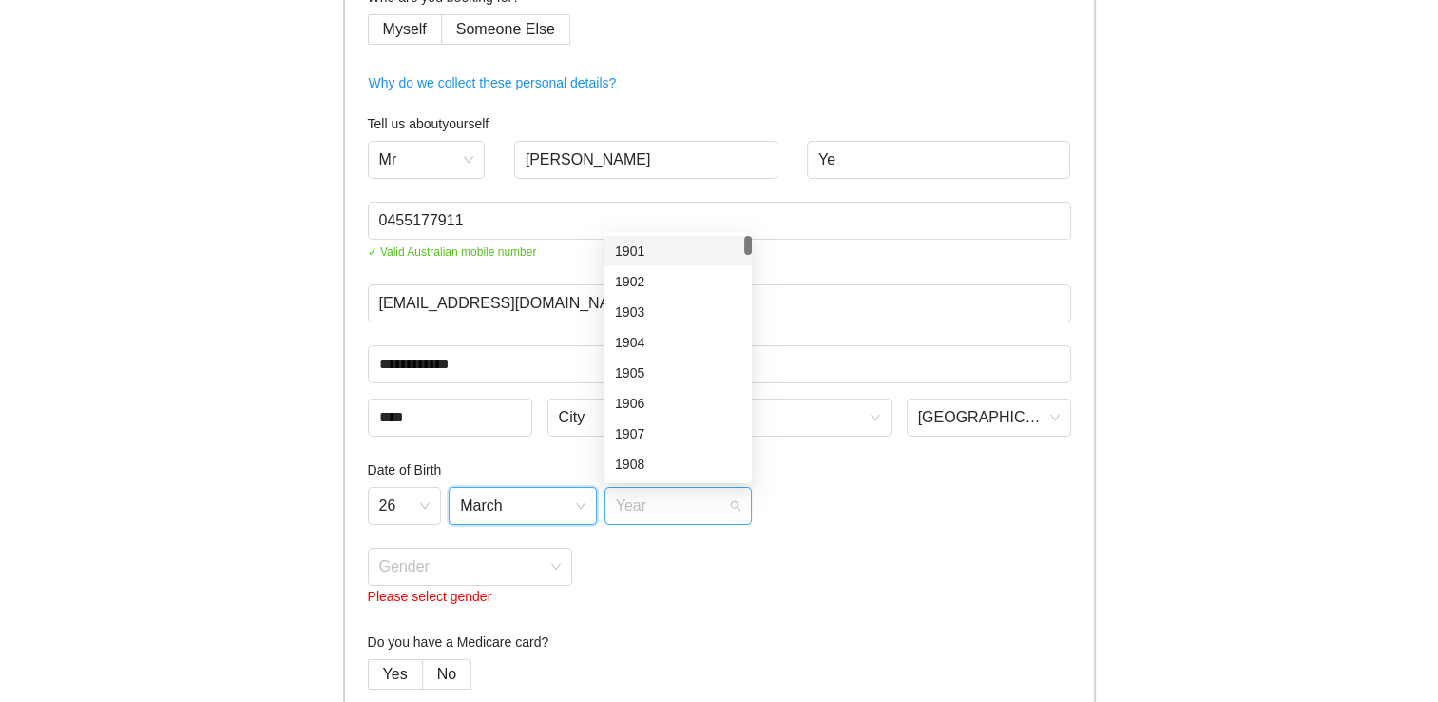
click at [668, 522] on span at bounding box center [672, 506] width 112 height 36
click at [654, 310] on div "2003" at bounding box center [677, 311] width 125 height 21
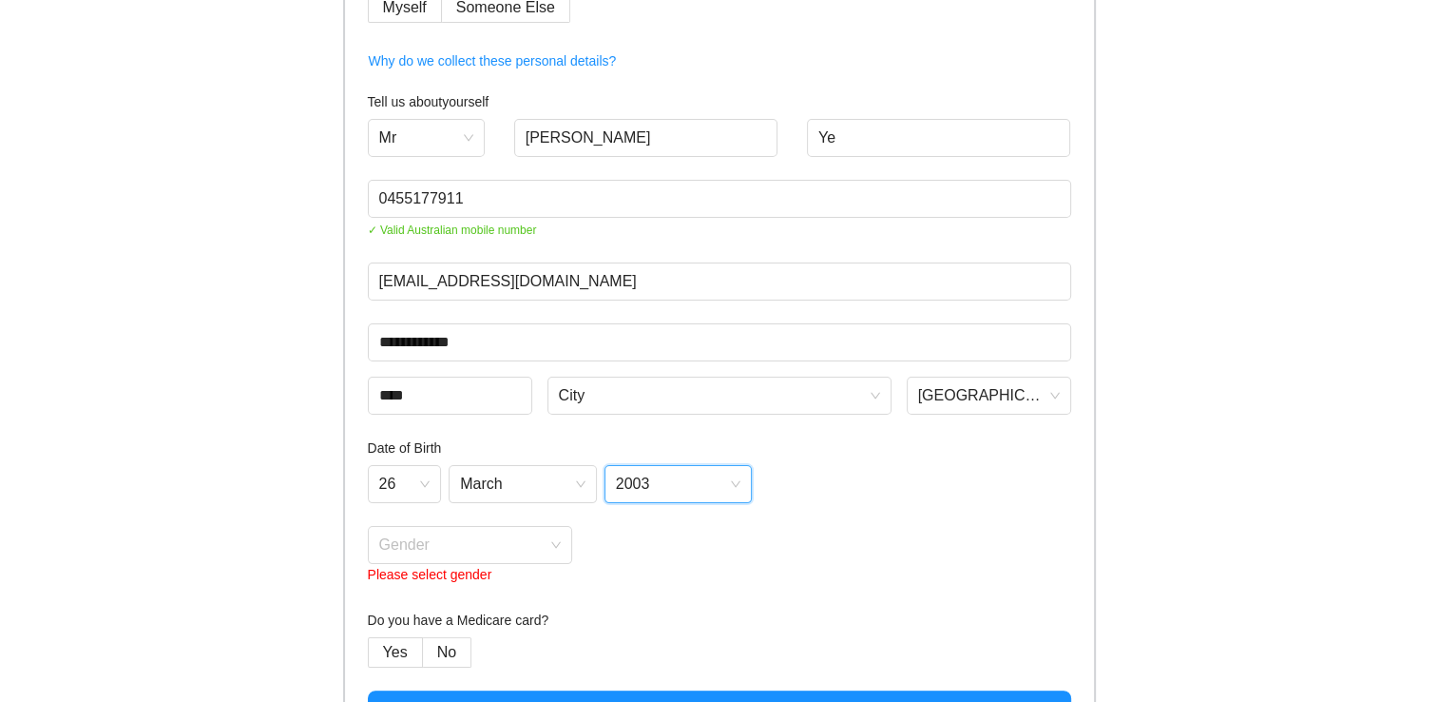
scroll to position [262, 0]
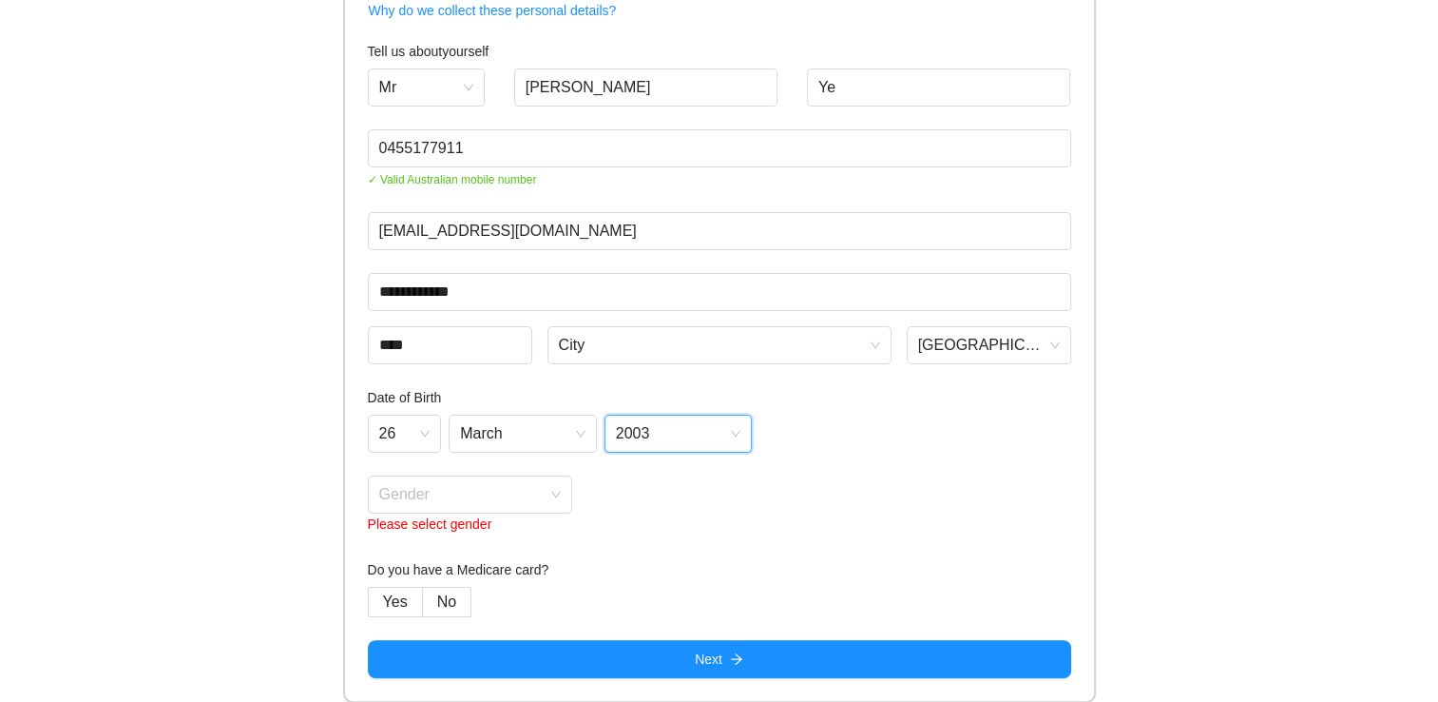
click at [480, 519] on div "Please select gender" at bounding box center [470, 523] width 205 height 21
click at [484, 492] on input "search" at bounding box center [463, 490] width 169 height 29
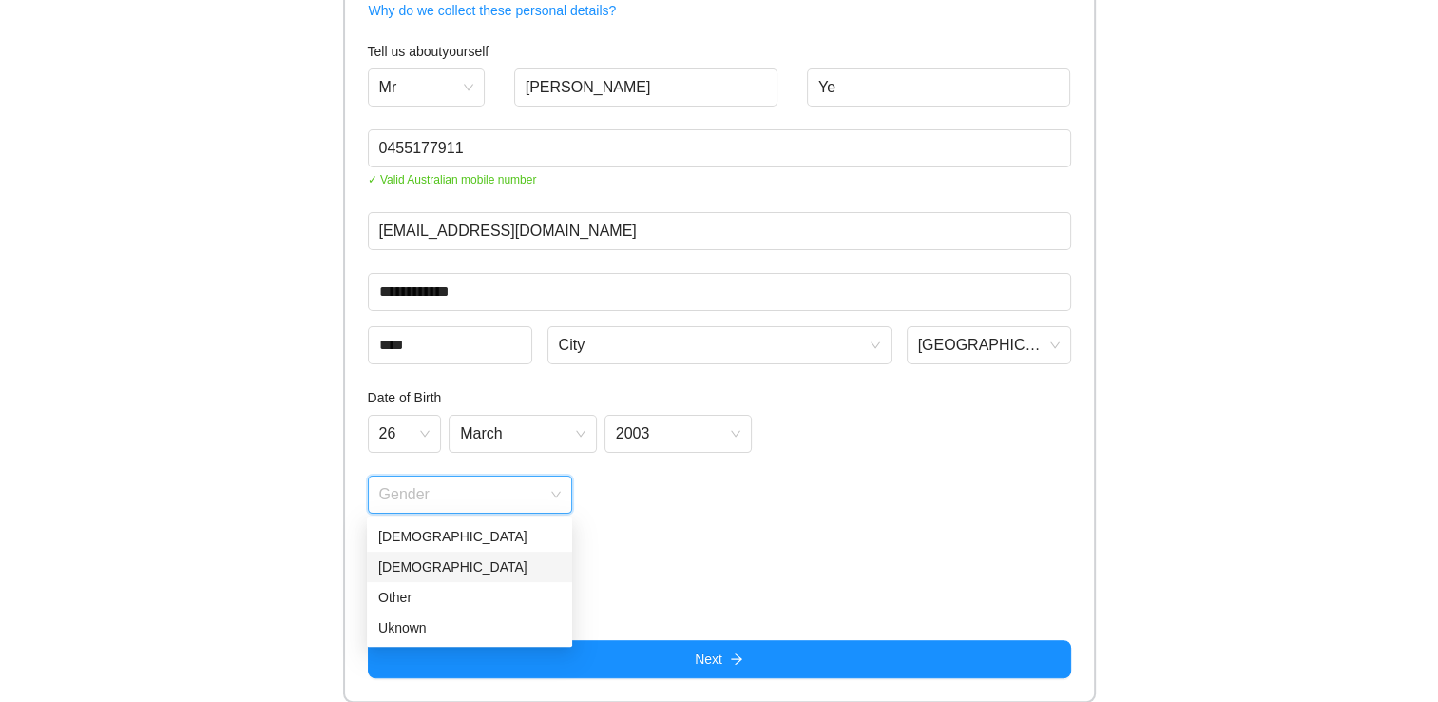
click at [426, 571] on div "[DEMOGRAPHIC_DATA]" at bounding box center [469, 566] width 183 height 21
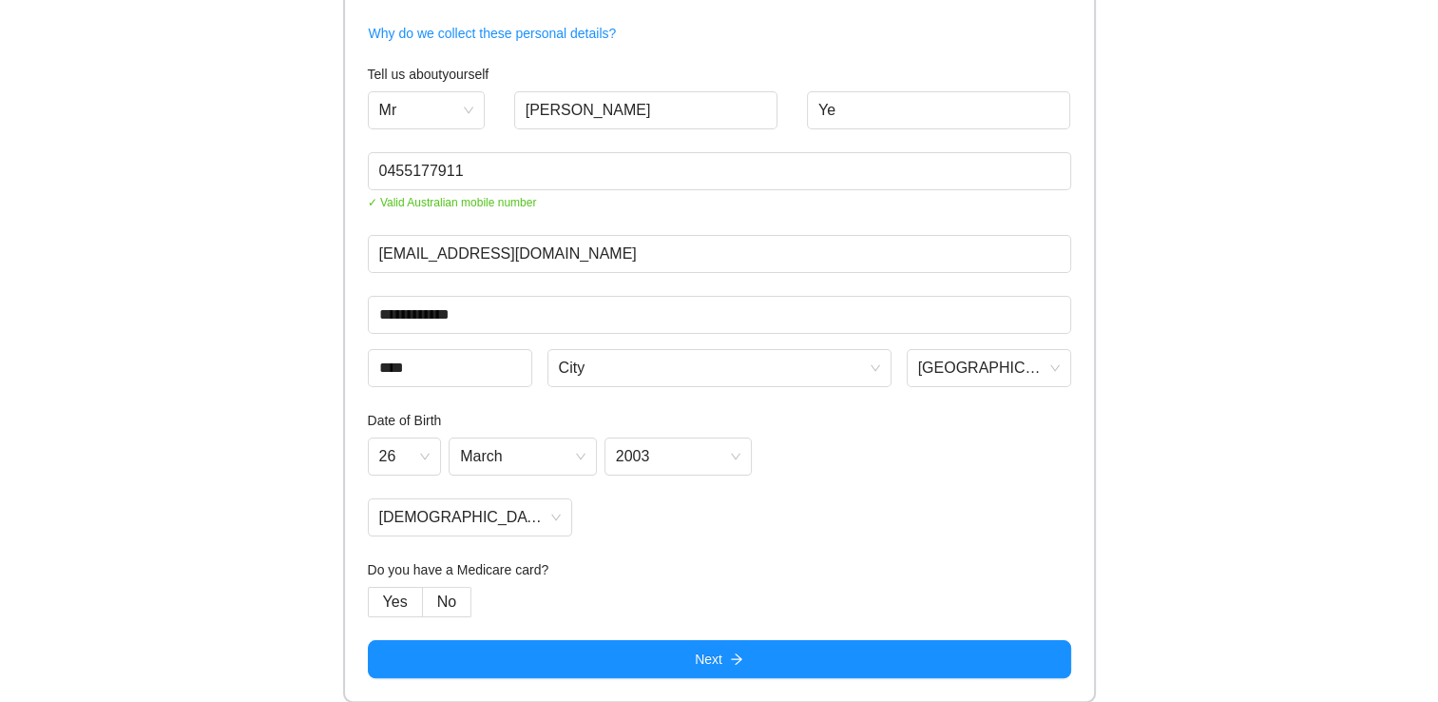
click at [427, 569] on h4 "Do you have a Medicare card?" at bounding box center [720, 569] width 704 height 21
drag, startPoint x: 427, startPoint y: 569, endPoint x: 441, endPoint y: 569, distance: 14.3
click at [428, 569] on h4 "Do you have a Medicare card?" at bounding box center [720, 569] width 704 height 21
click at [525, 569] on h4 "Do you have a Medicare card?" at bounding box center [720, 569] width 704 height 21
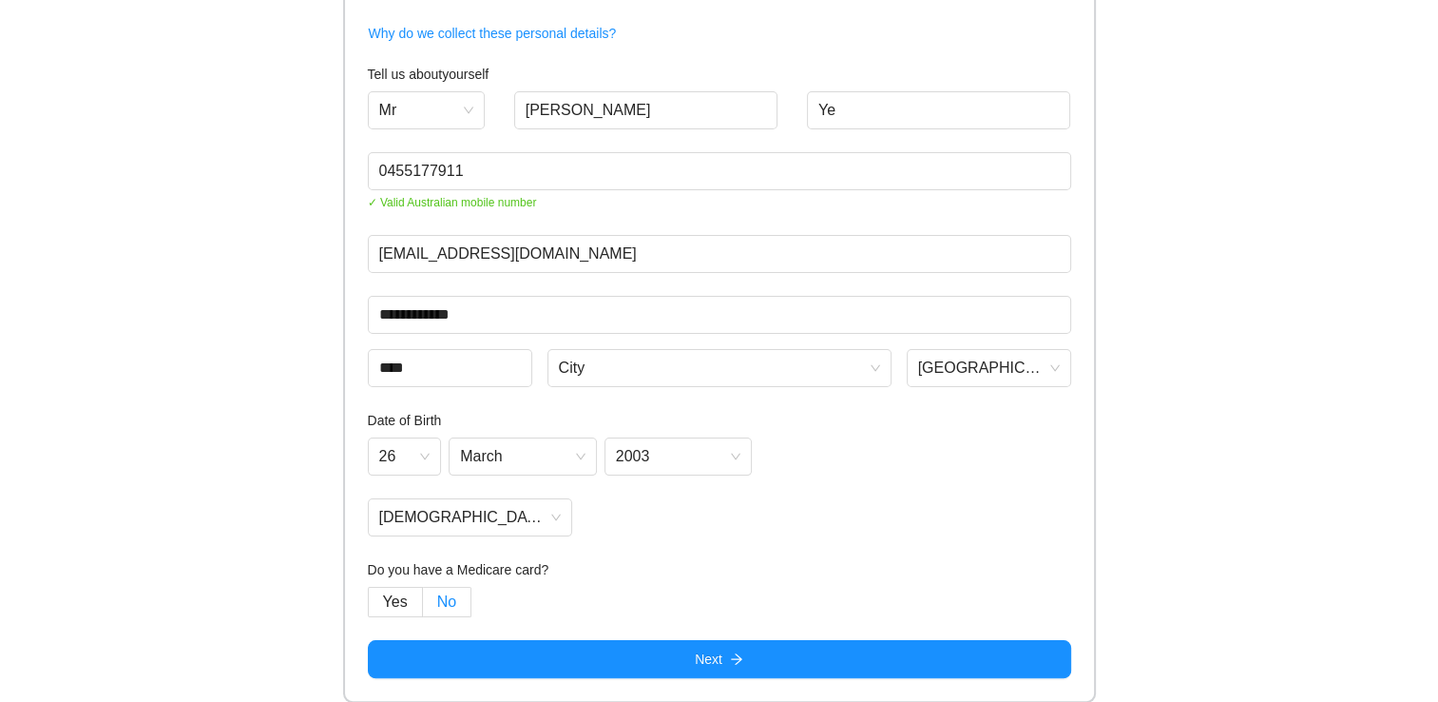
click at [460, 603] on label "No" at bounding box center [447, 602] width 48 height 30
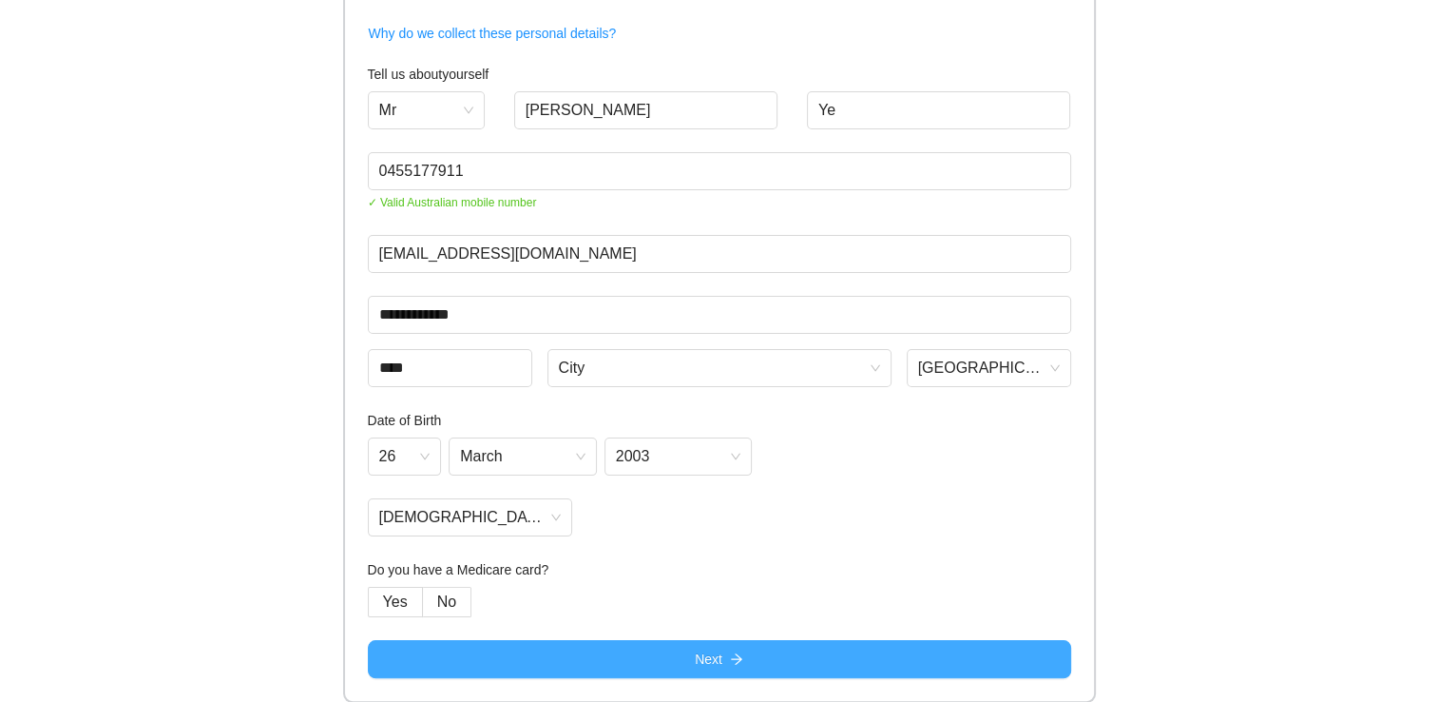
click at [707, 669] on button "Next" at bounding box center [720, 659] width 704 height 38
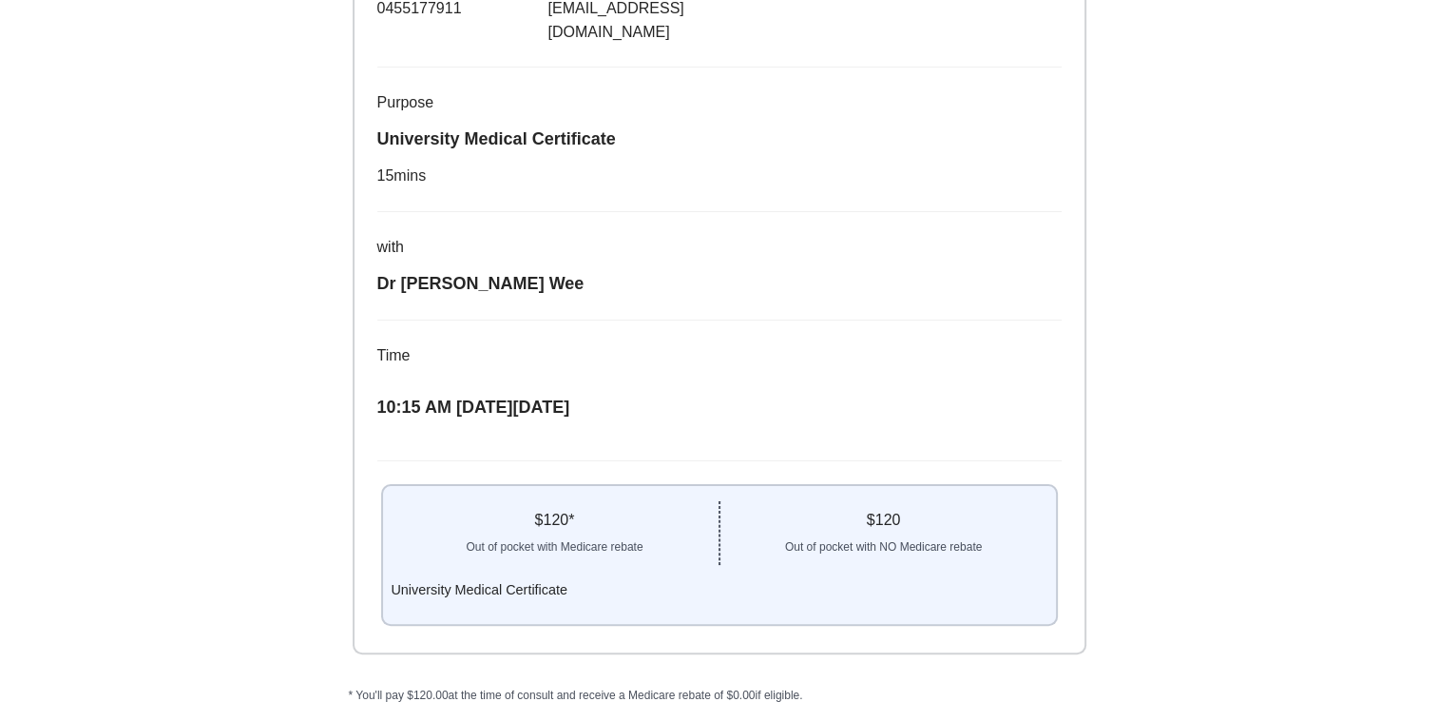
scroll to position [357, 0]
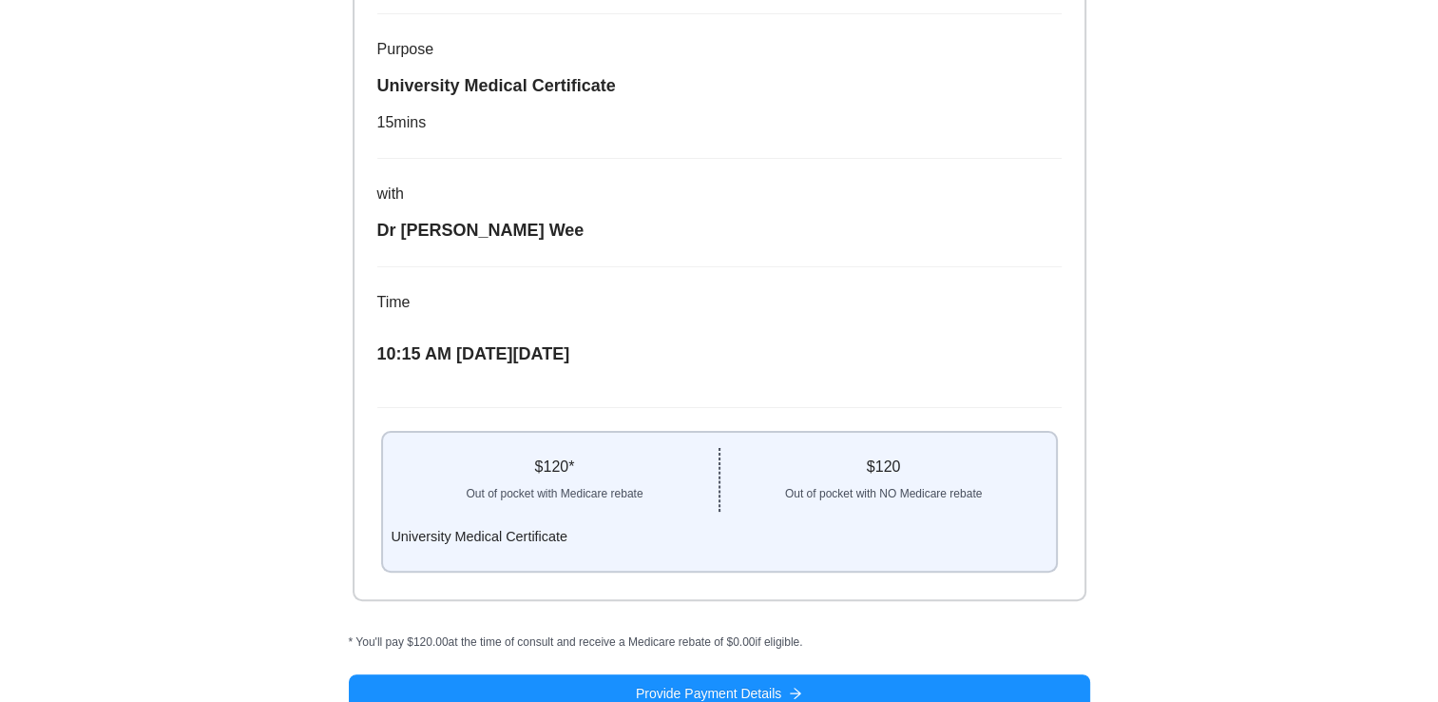
click at [561, 455] on div "$ 120 *" at bounding box center [554, 466] width 327 height 23
click at [713, 478] on div "Out of pocket with Medicare rebate" at bounding box center [554, 490] width 327 height 25
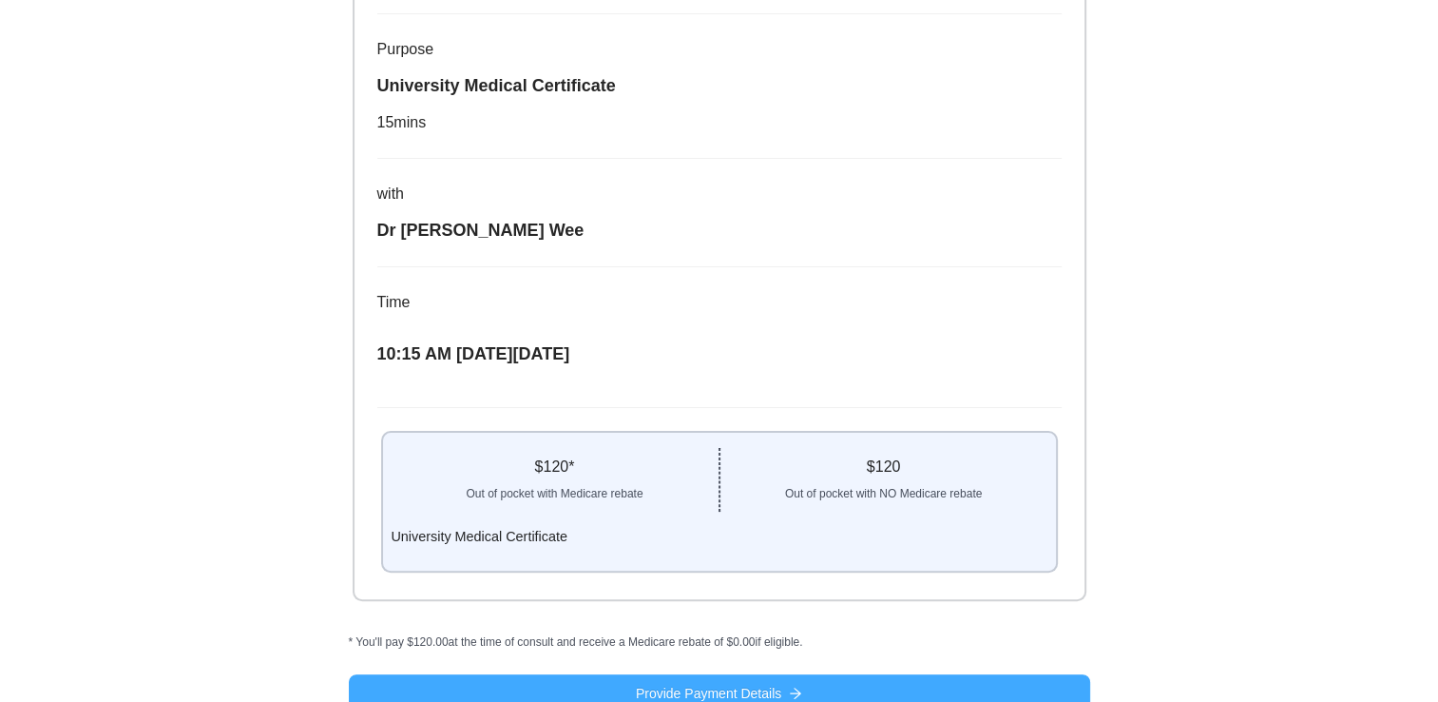
click at [1042, 674] on button "Provide Payment Details" at bounding box center [720, 693] width 742 height 38
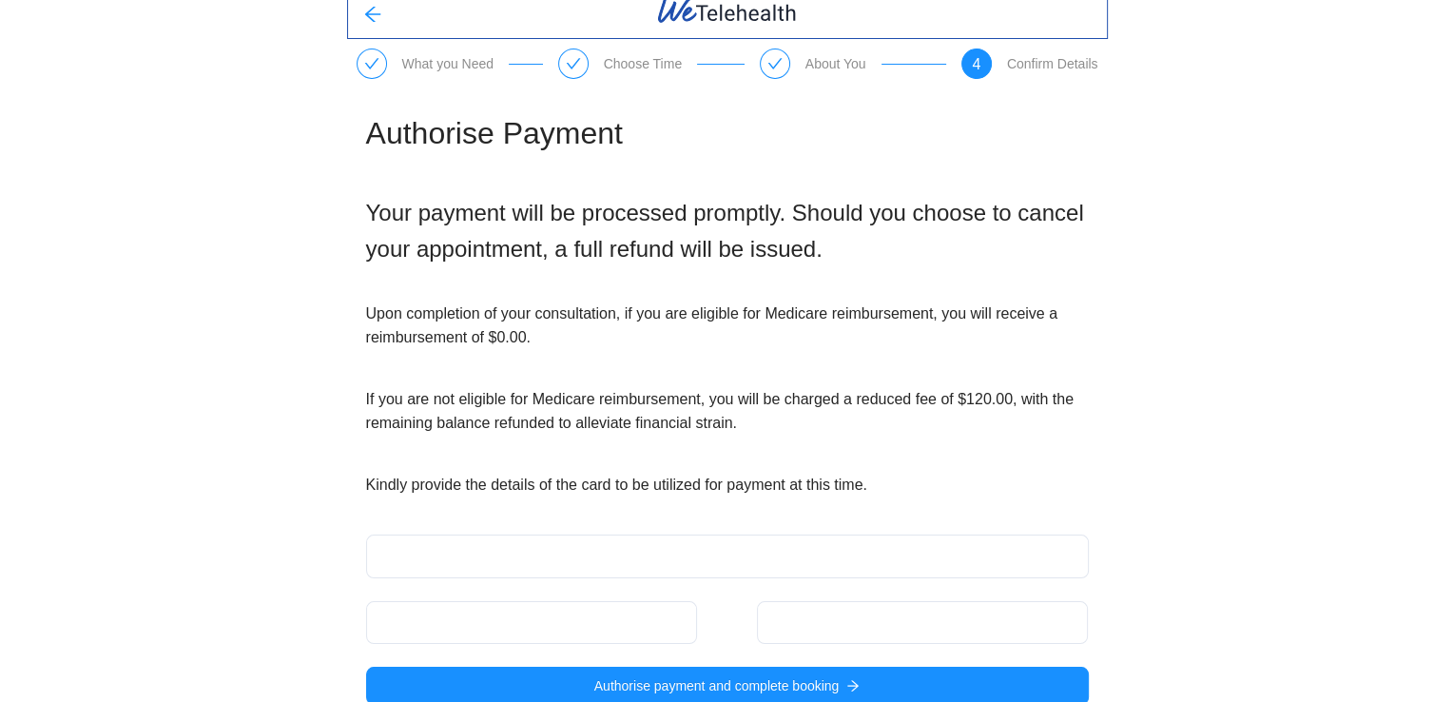
scroll to position [47, 0]
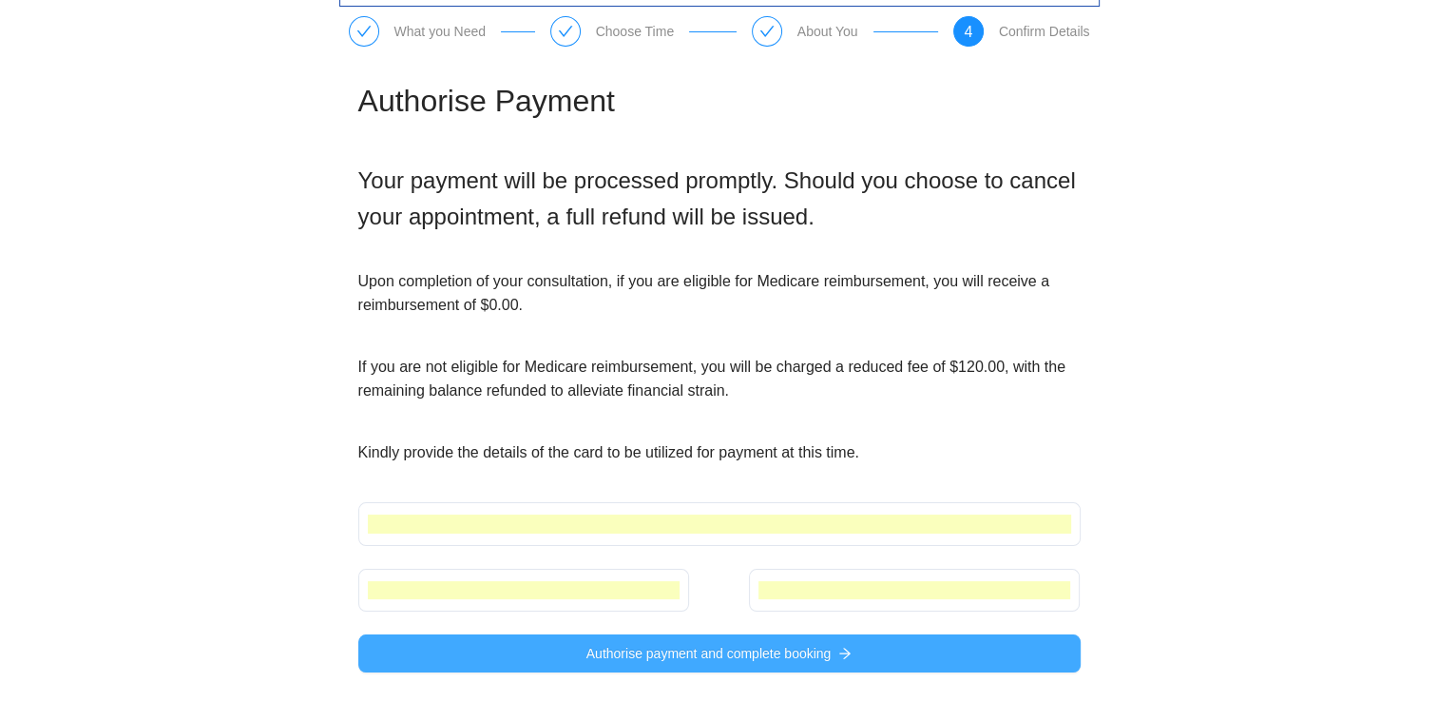
click at [864, 654] on button "Authorise payment and complete booking" at bounding box center [719, 653] width 723 height 38
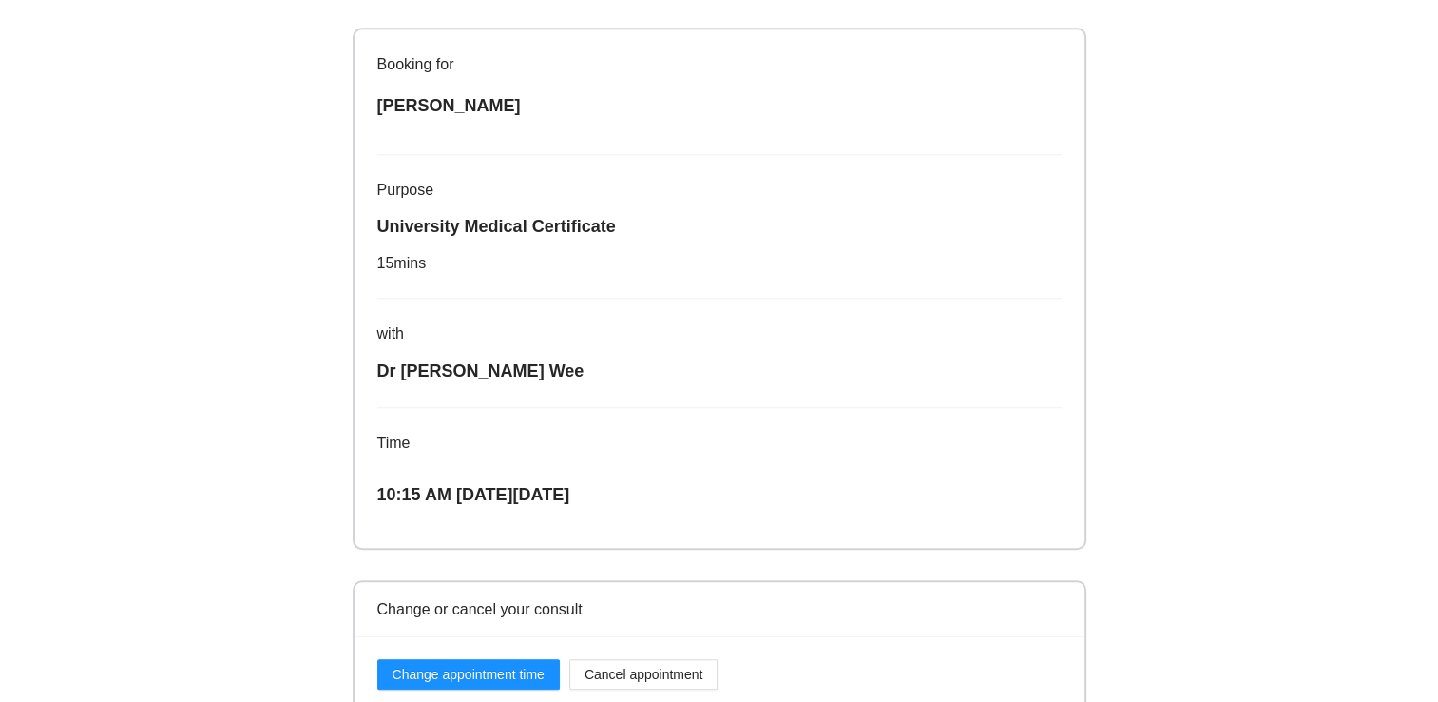
scroll to position [910, 0]
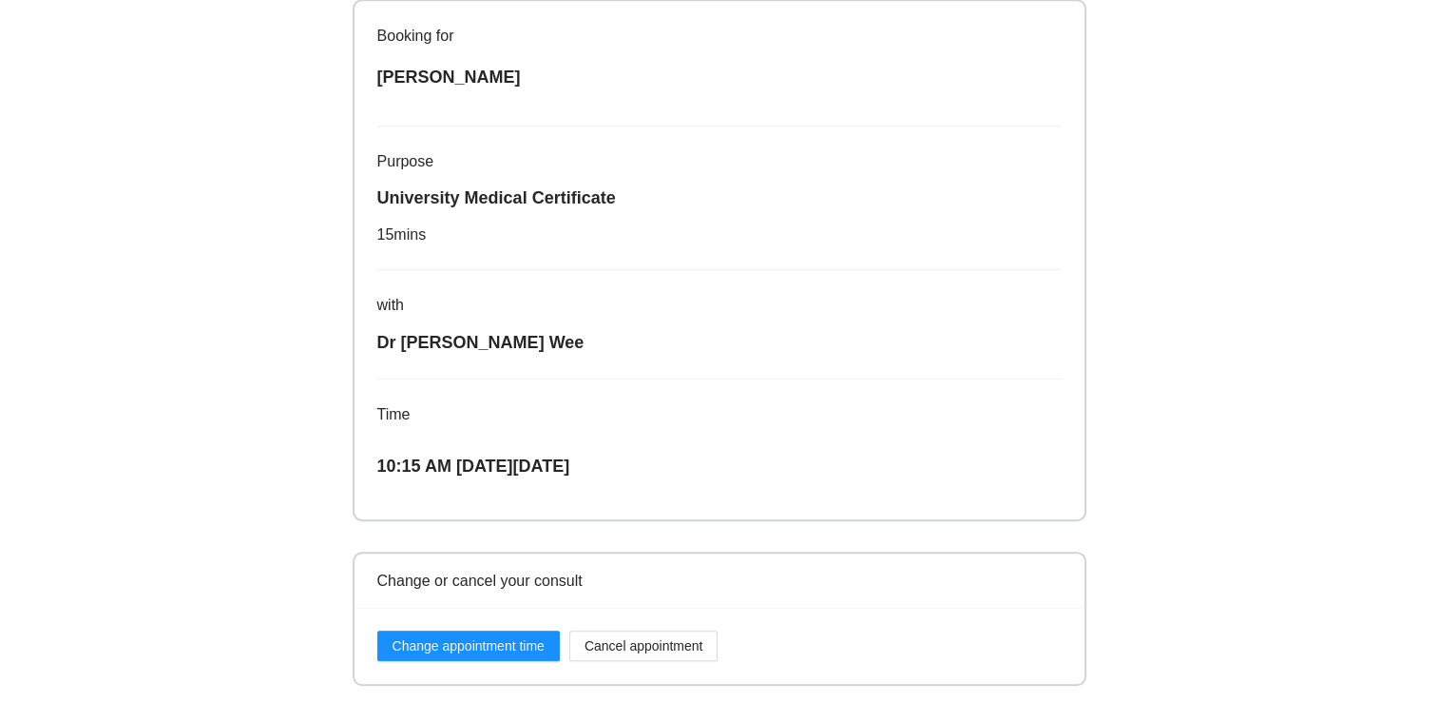
drag, startPoint x: 9, startPoint y: 380, endPoint x: 28, endPoint y: 371, distance: 21.3
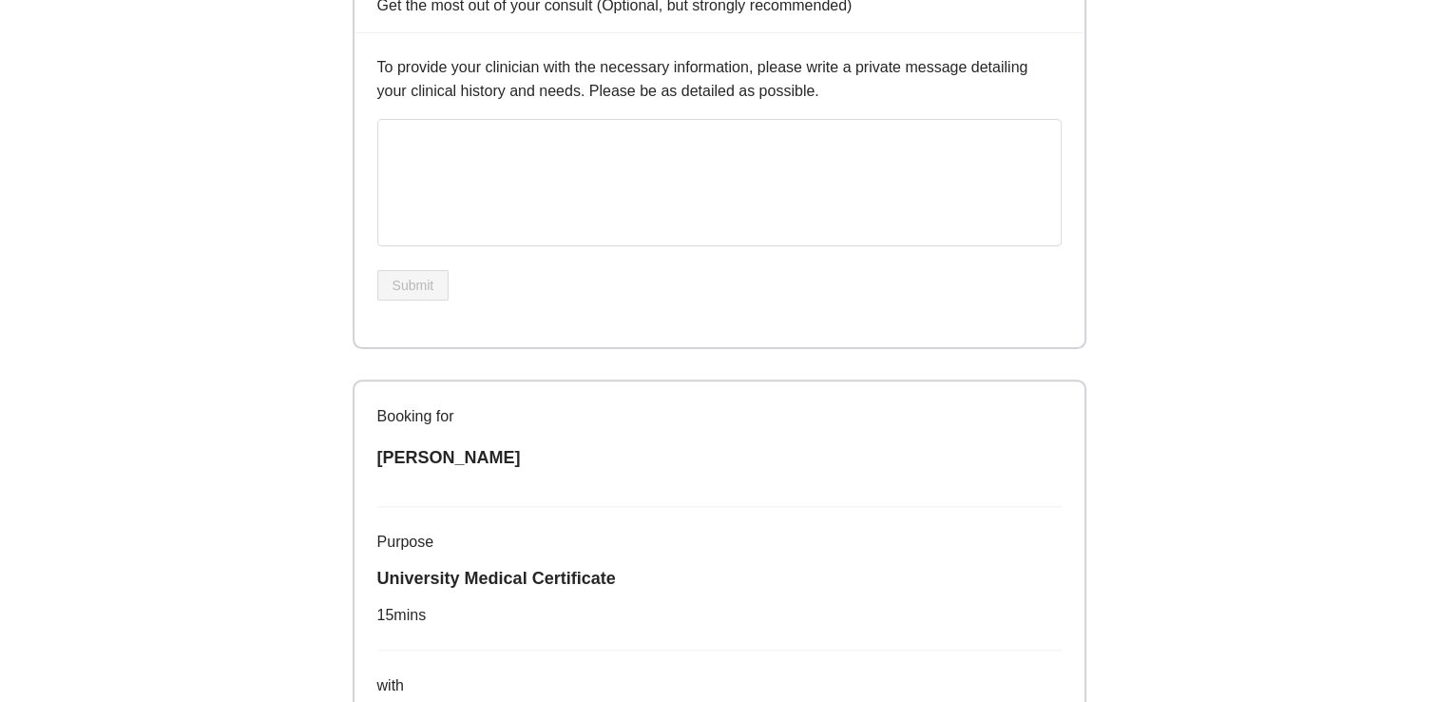
scroll to position [0, 0]
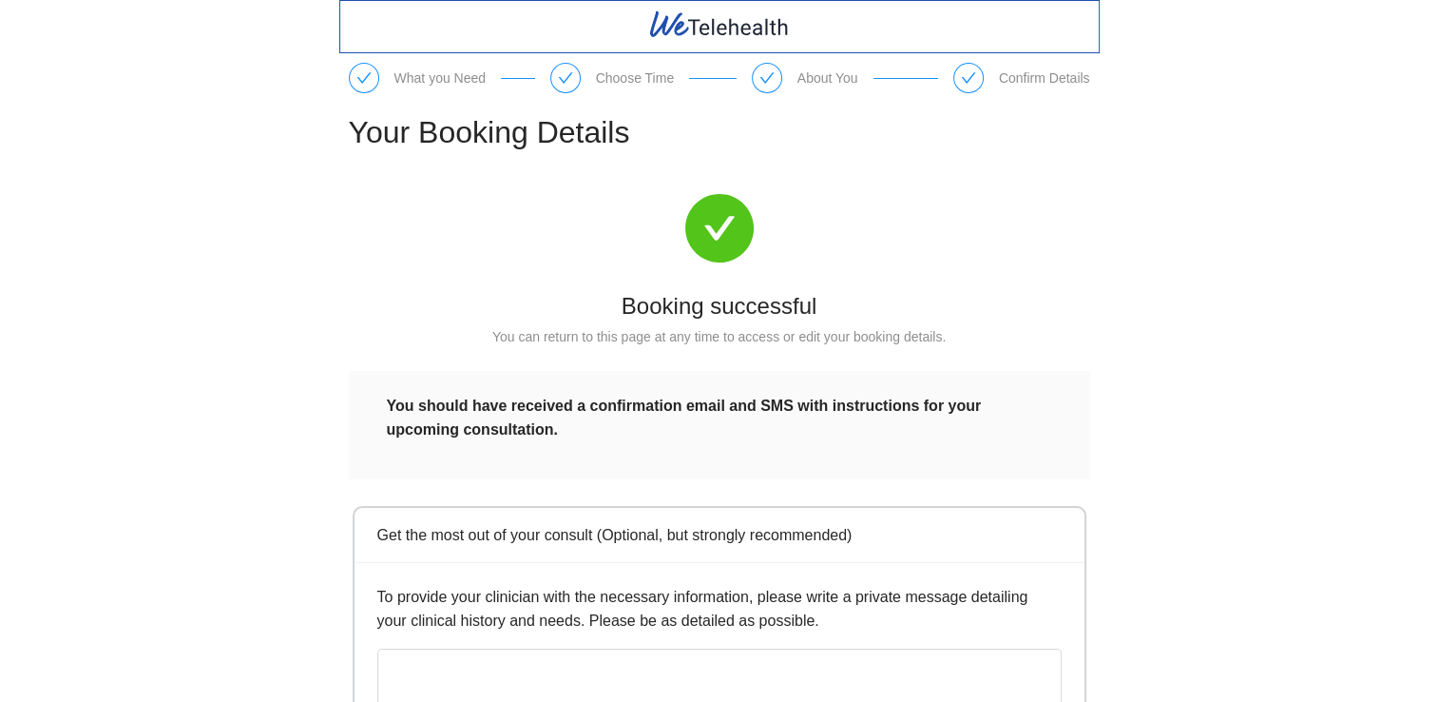
click at [521, 424] on strong "You should have received a confirmation email and SMS with instructions for you…" at bounding box center [684, 417] width 595 height 40
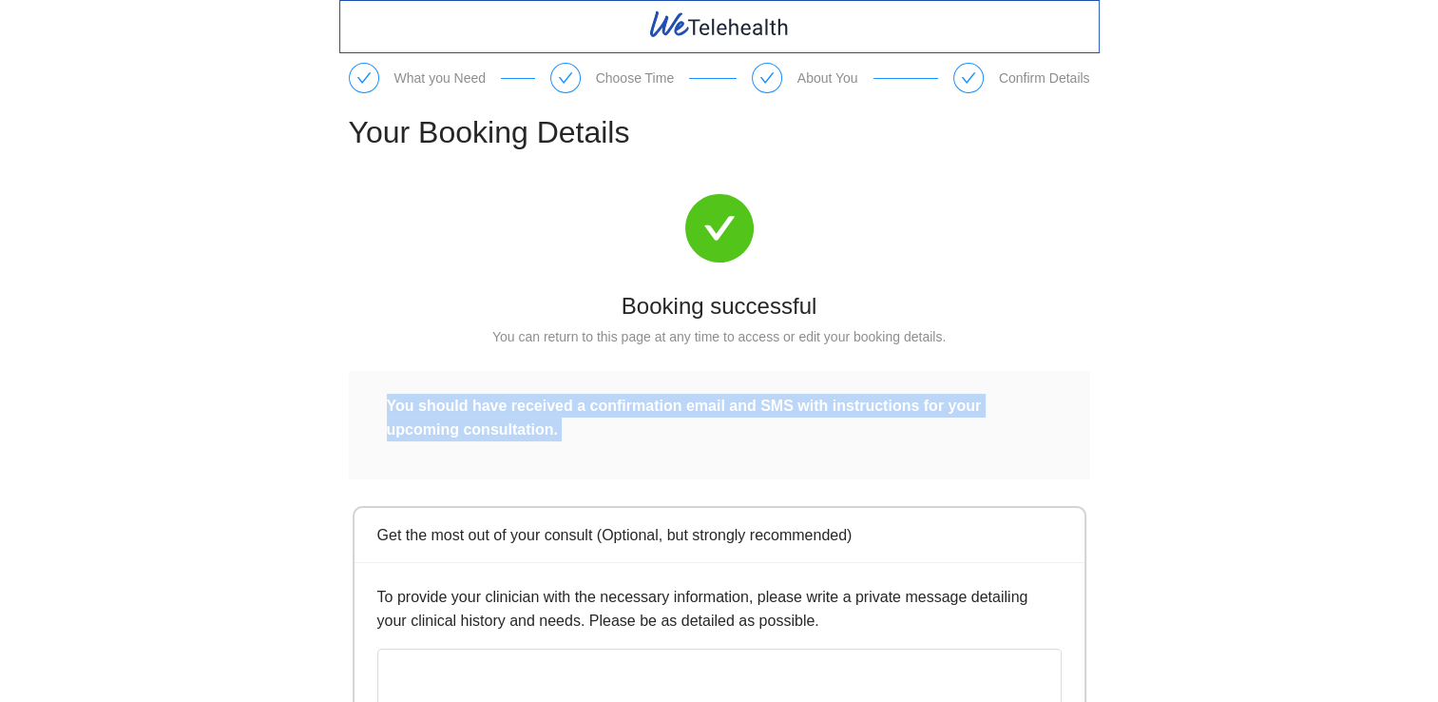
click at [521, 424] on strong "You should have received a confirmation email and SMS with instructions for you…" at bounding box center [684, 417] width 595 height 40
click at [761, 429] on div "You should have received a confirmation email and SMS with instructions for you…" at bounding box center [720, 418] width 666 height 48
